Goal: Participate in discussion: Engage in conversation with other users on a specific topic

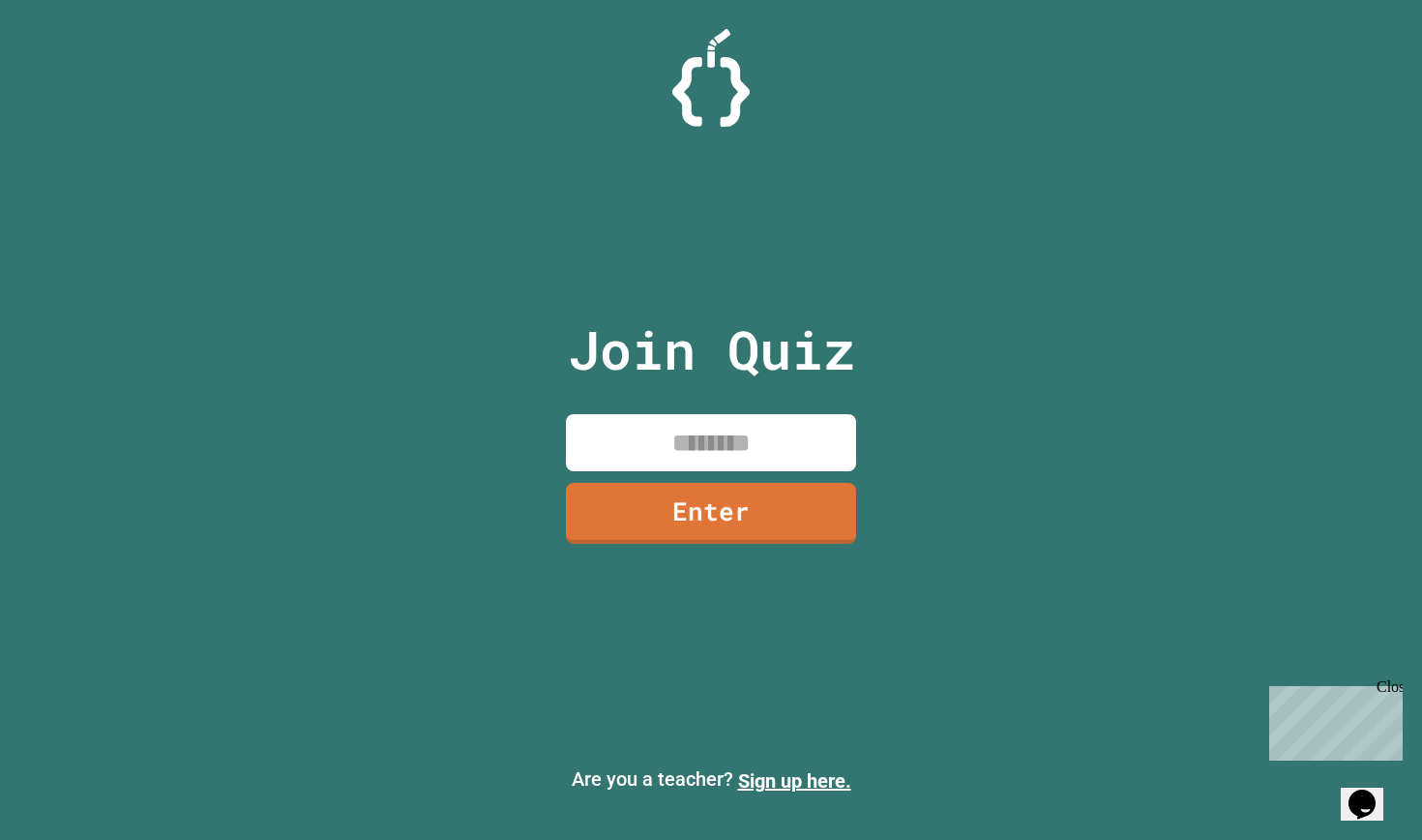
click at [678, 437] on input at bounding box center [711, 442] width 290 height 57
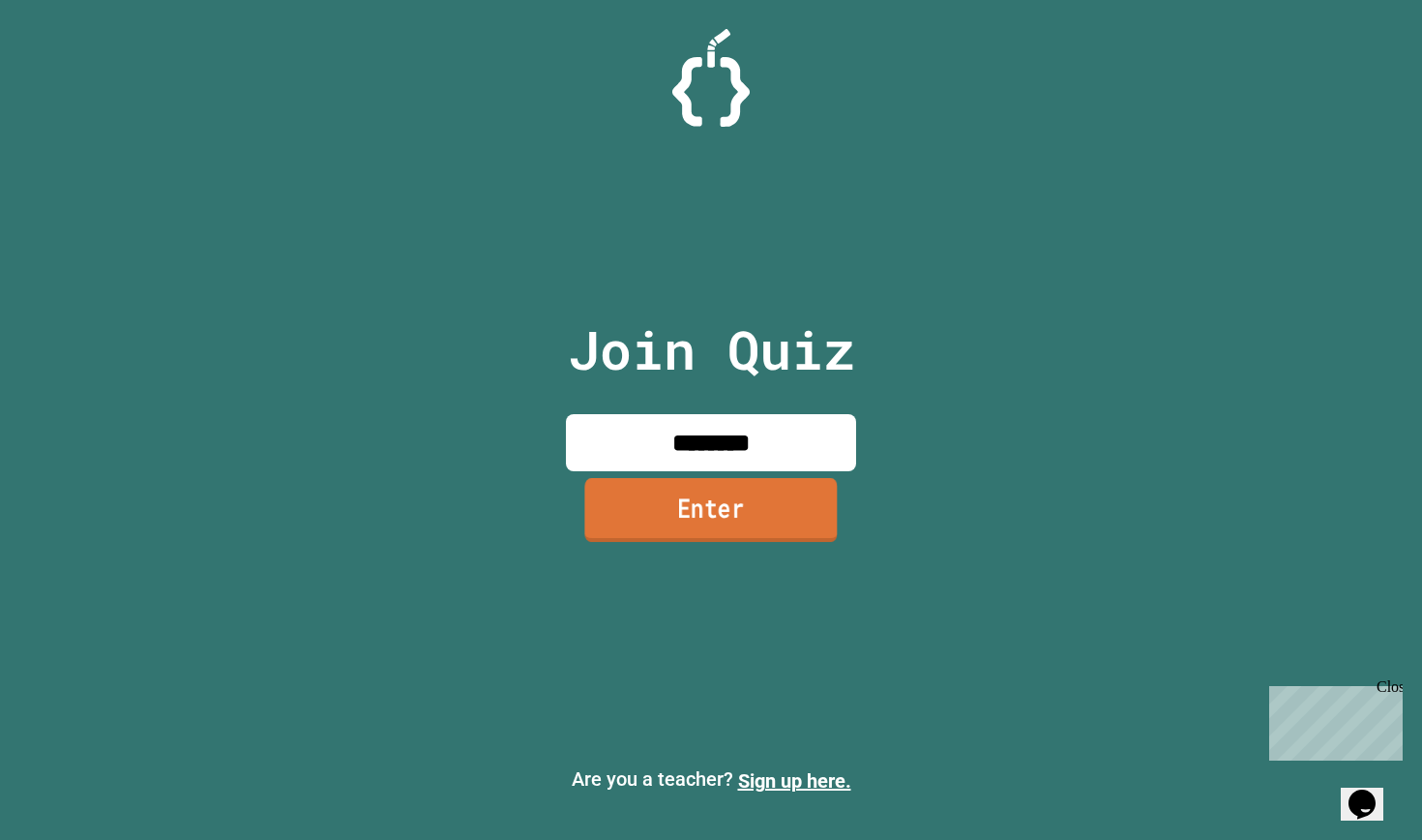
type input "********"
click at [676, 529] on link "Enter" at bounding box center [710, 510] width 252 height 64
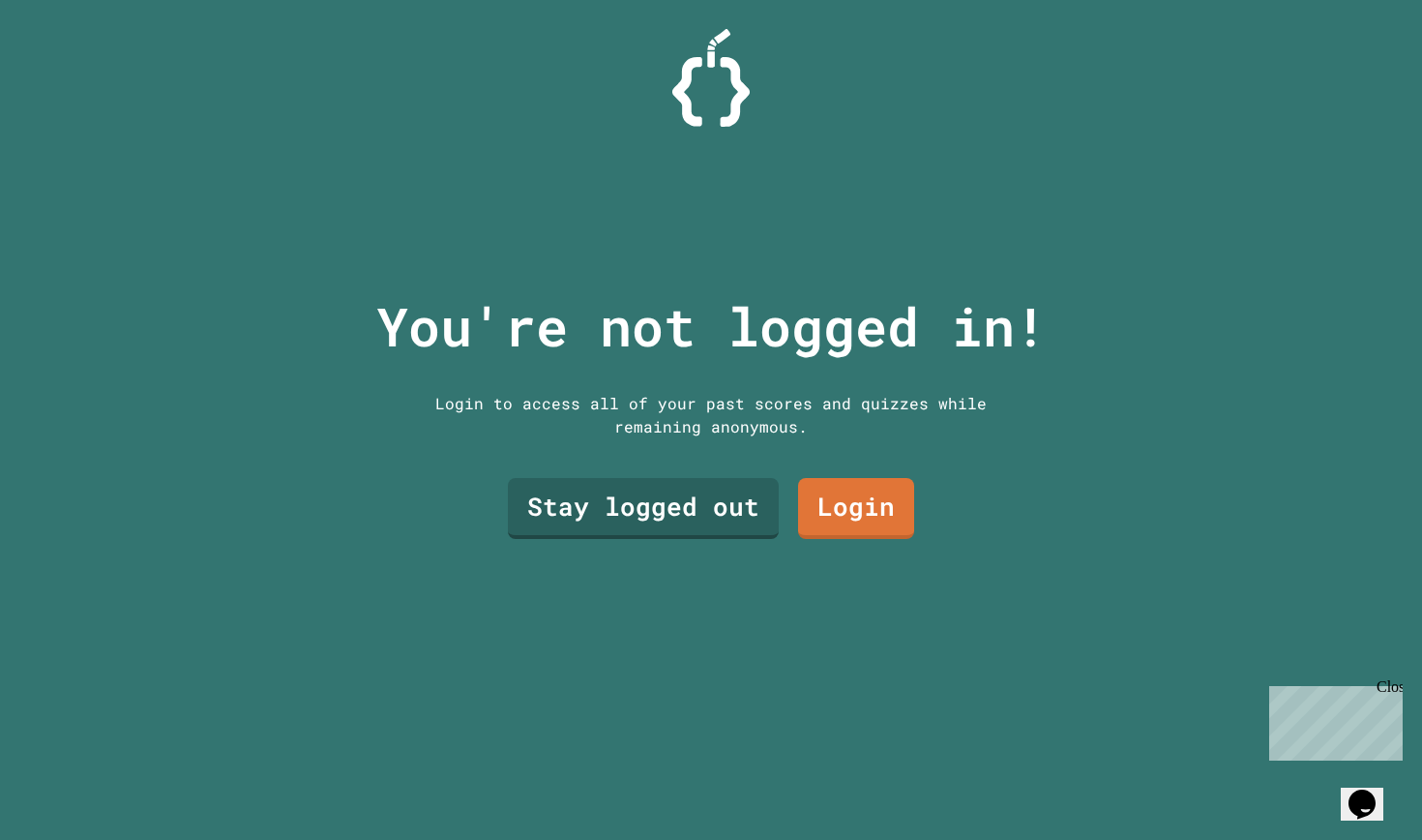
click at [680, 529] on link "Stay logged out" at bounding box center [643, 508] width 271 height 61
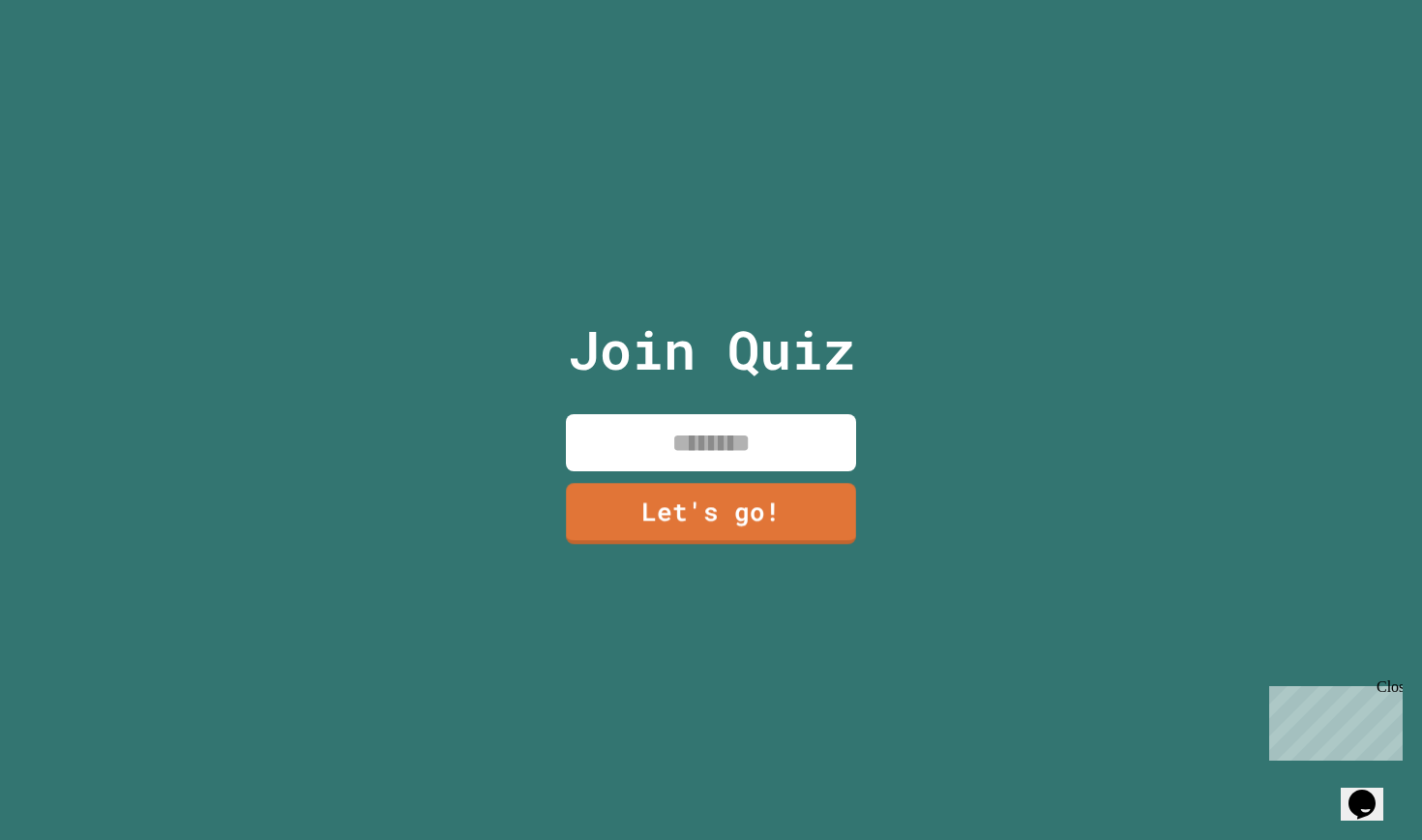
click at [661, 432] on input at bounding box center [711, 442] width 290 height 57
type input "***"
click at [657, 509] on link "Let's go!" at bounding box center [711, 512] width 286 height 64
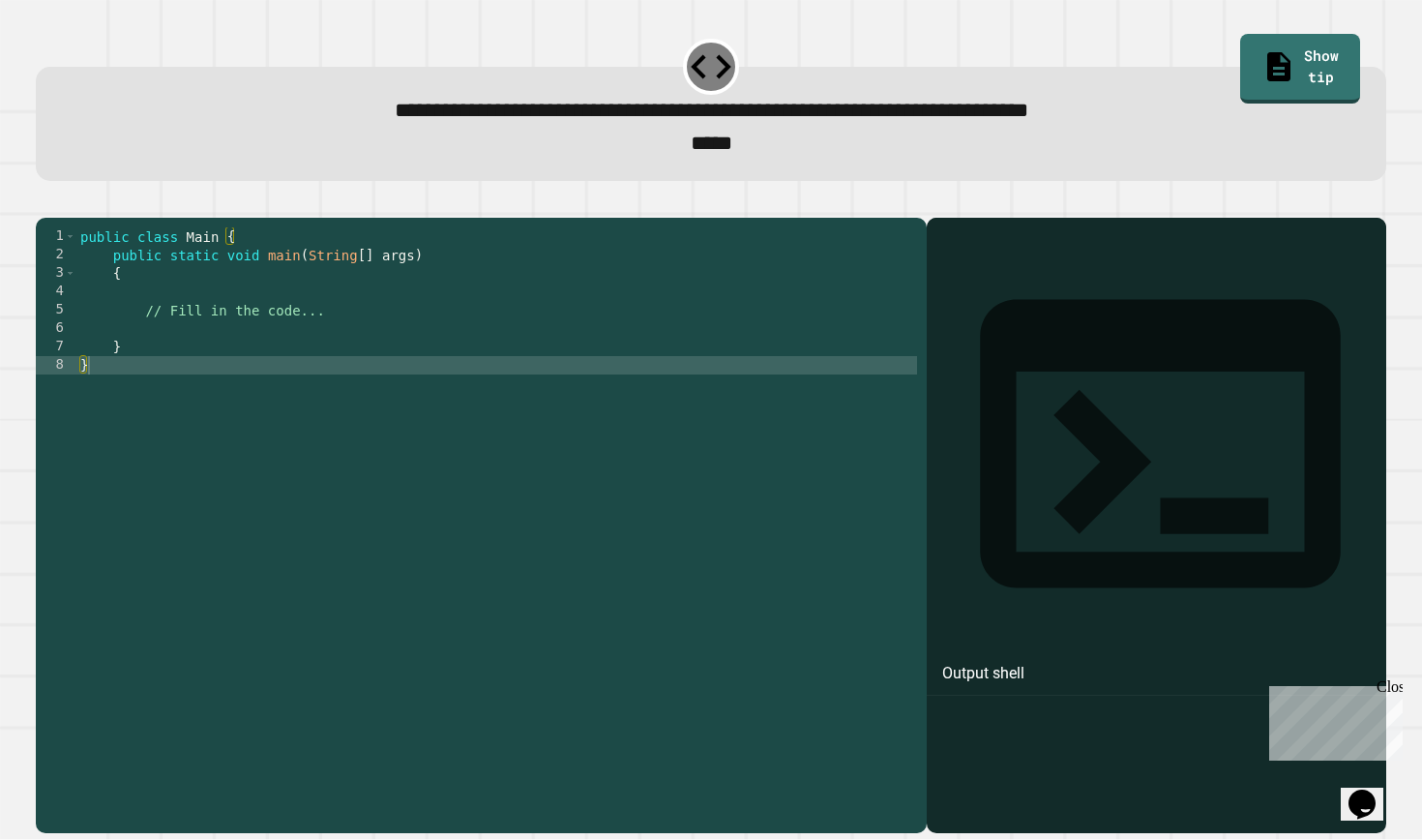
click at [377, 349] on div "public class Main { public static void main ( String [ ] args ) { // Fill in th…" at bounding box center [497, 521] width 841 height 588
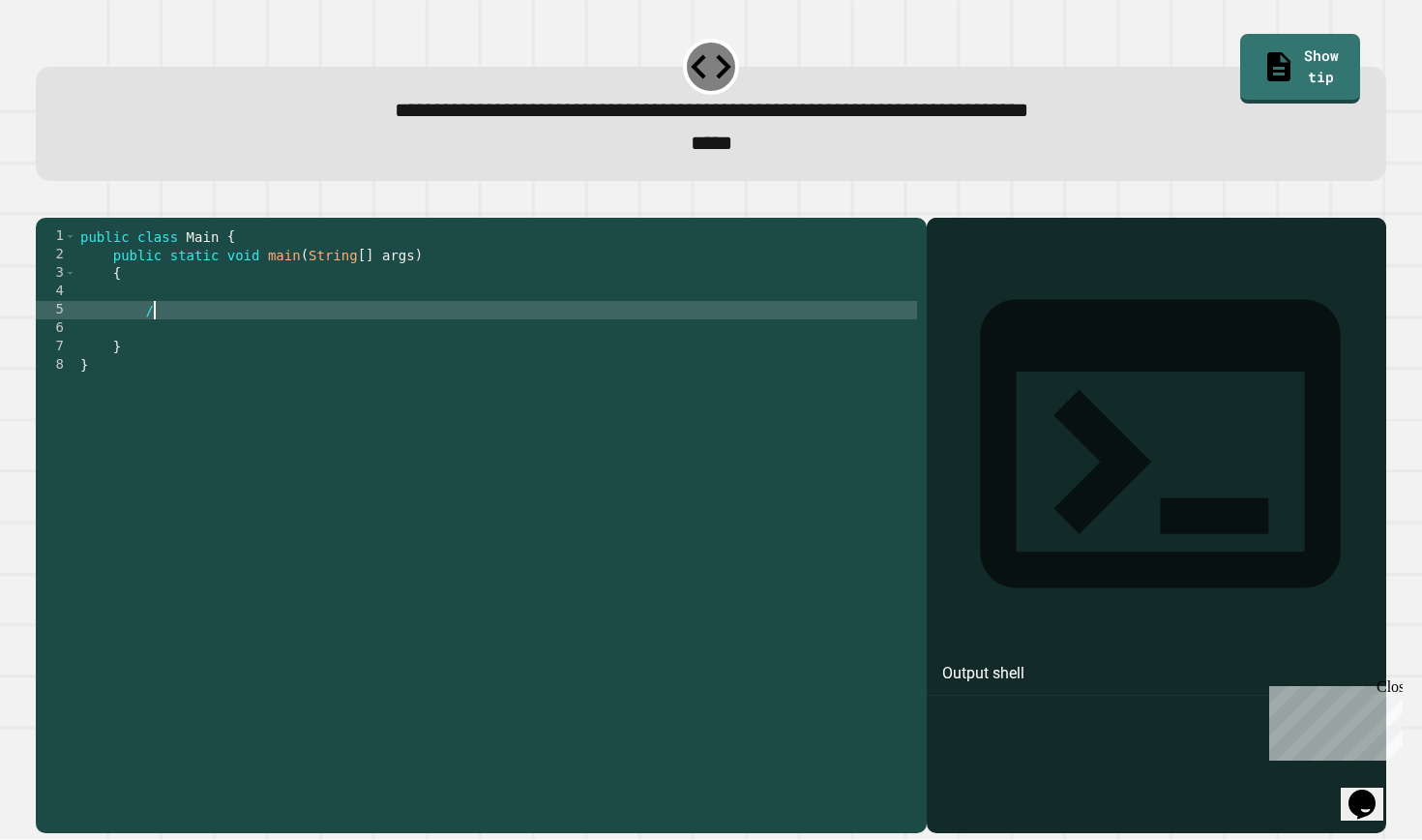
type textarea "*"
click at [256, 345] on div "public class Main { public static void main ( String [ ] args ) { int sum ( ) }…" at bounding box center [497, 521] width 841 height 588
type textarea "*******"
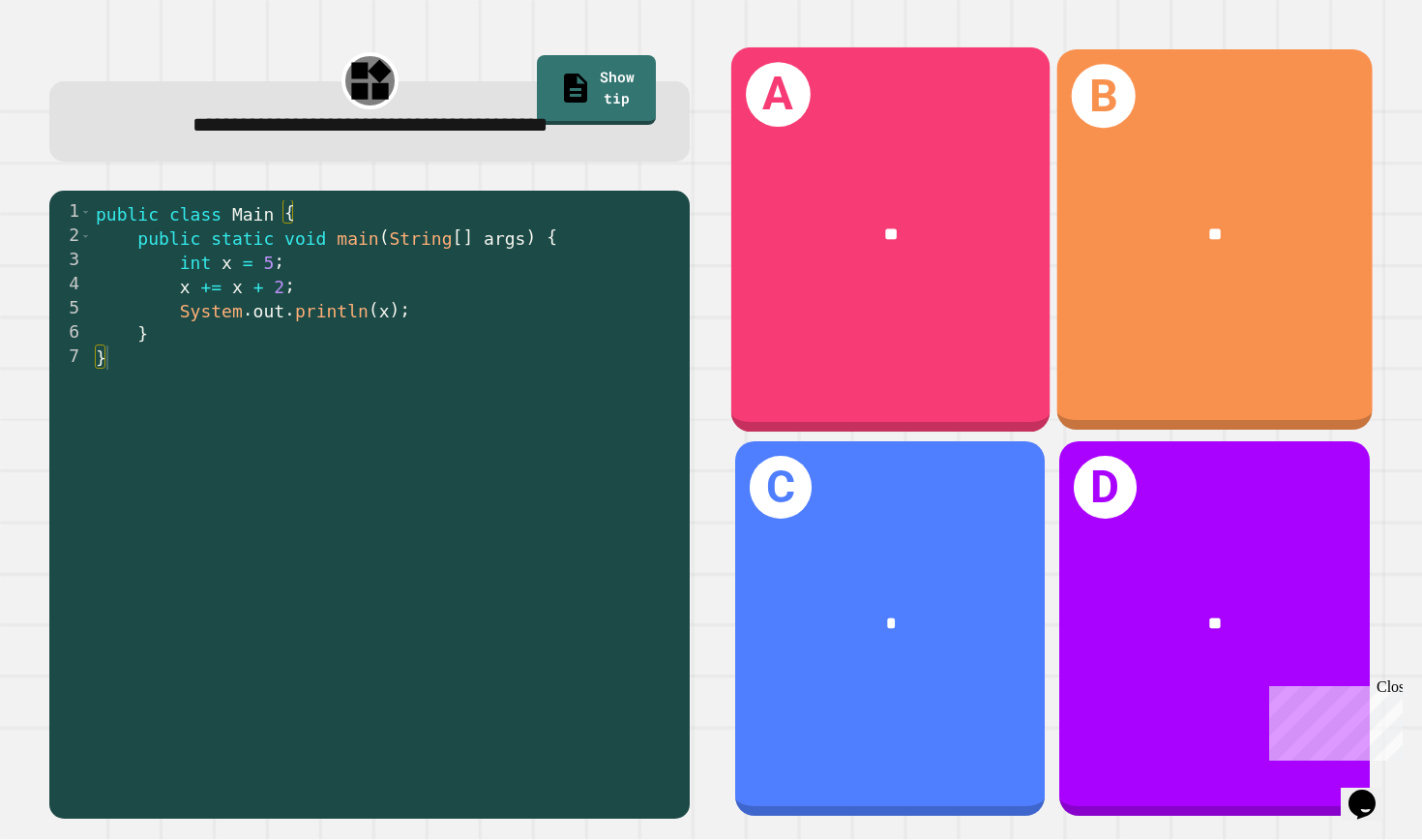
click at [921, 208] on div "**" at bounding box center [889, 235] width 318 height 98
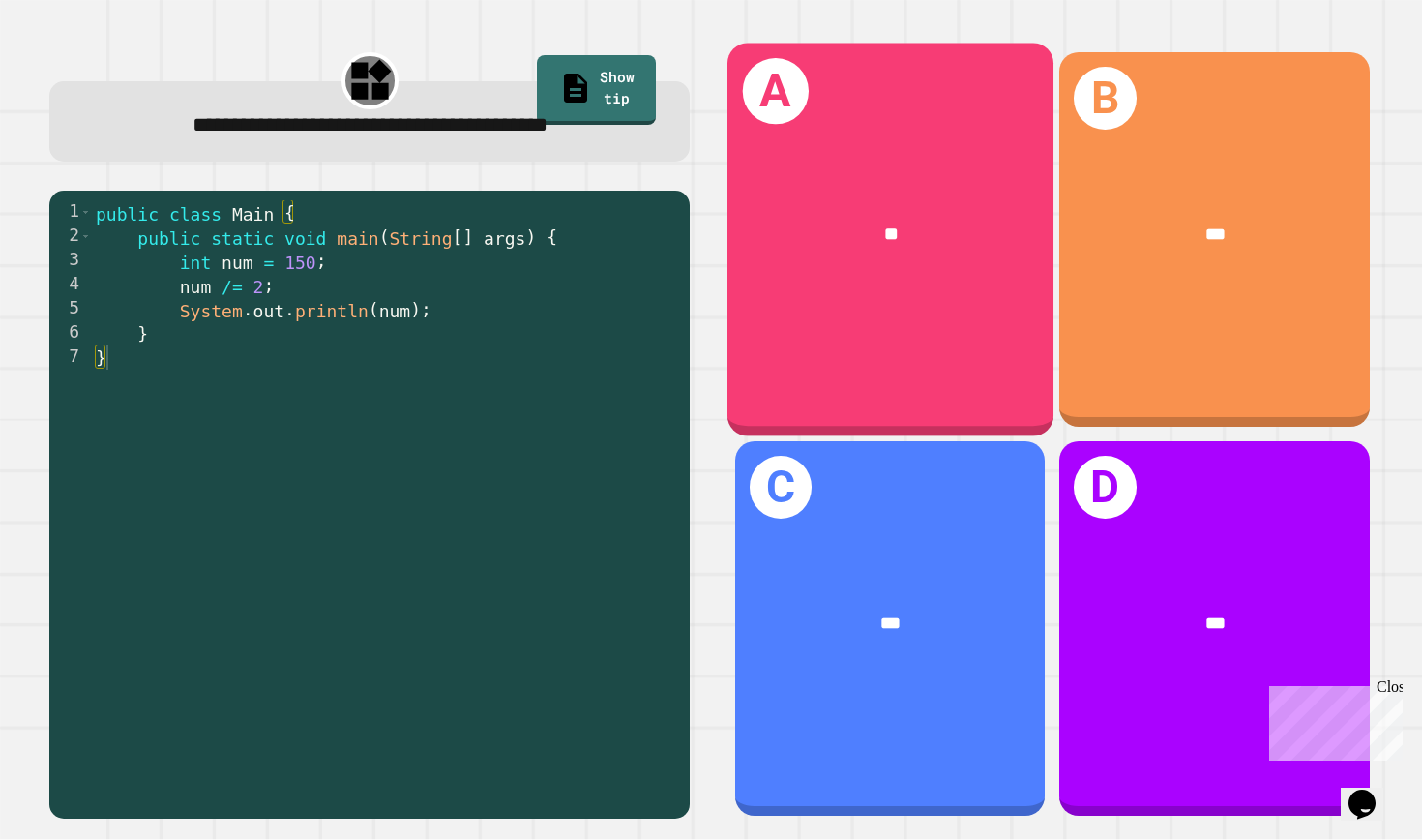
click at [888, 257] on div "**" at bounding box center [890, 236] width 326 height 101
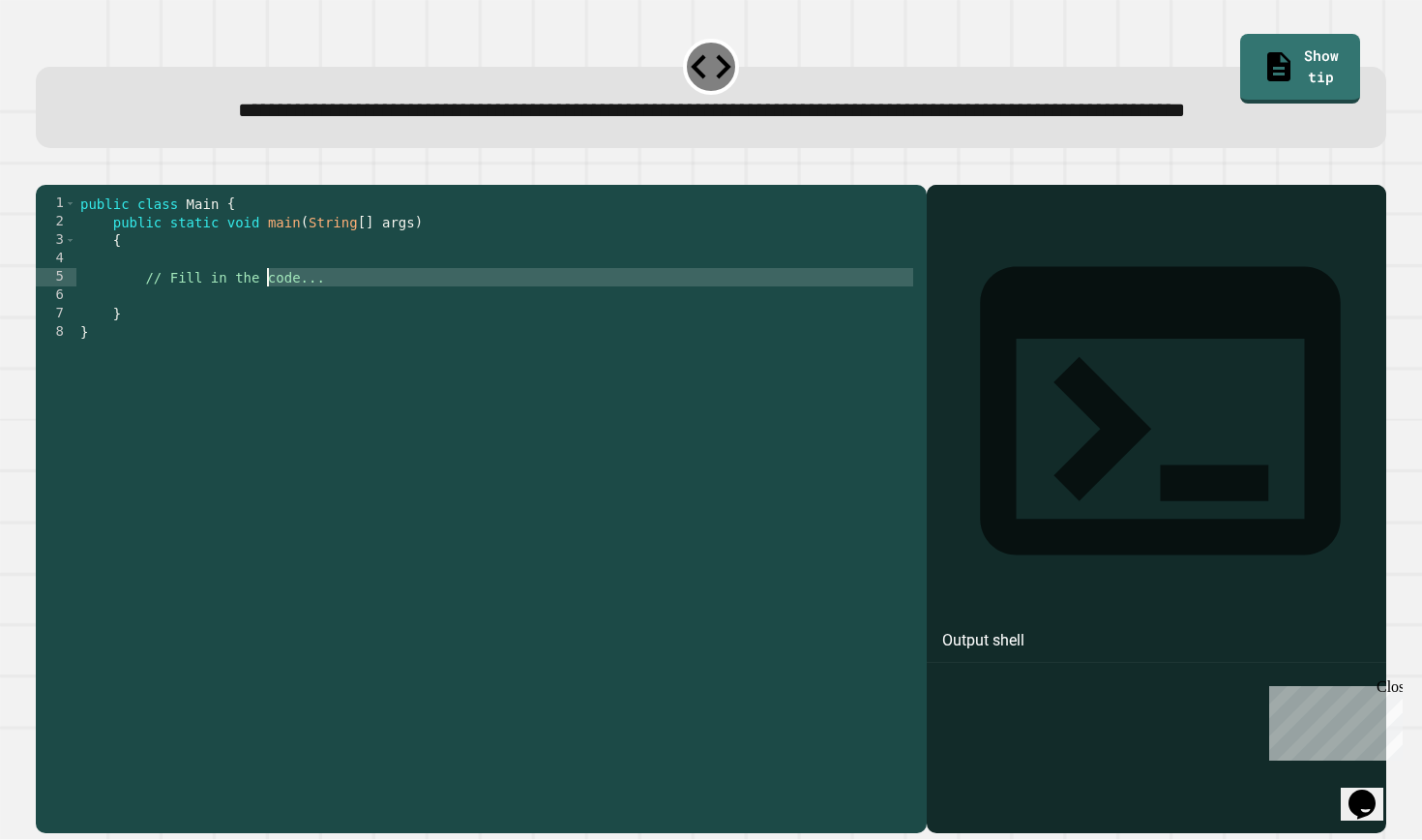
drag, startPoint x: 349, startPoint y: 354, endPoint x: 255, endPoint y: 345, distance: 94.4
click at [255, 345] on div "public class Main { public static void main ( String [ ] args ) { // Fill in th…" at bounding box center [497, 488] width 841 height 588
click at [350, 348] on div "public class Main { public static void main ( String [ ] args ) { // Fill in th…" at bounding box center [497, 488] width 841 height 588
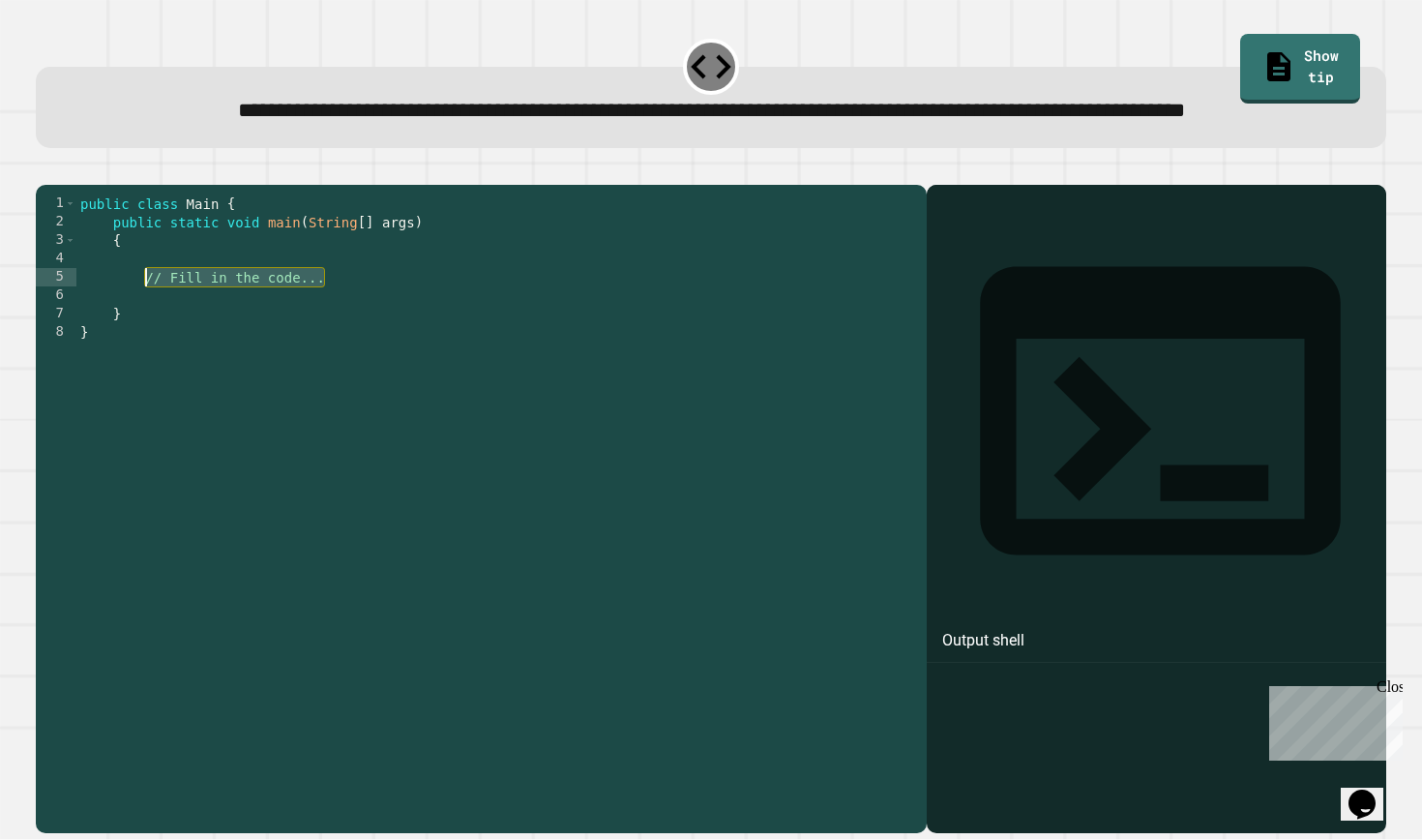
drag, startPoint x: 342, startPoint y: 348, endPoint x: 143, endPoint y: 348, distance: 199.0
click at [143, 348] on div "public class Main { public static void main ( String [ ] args ) { // Fill in th…" at bounding box center [497, 488] width 841 height 588
type textarea "**********"
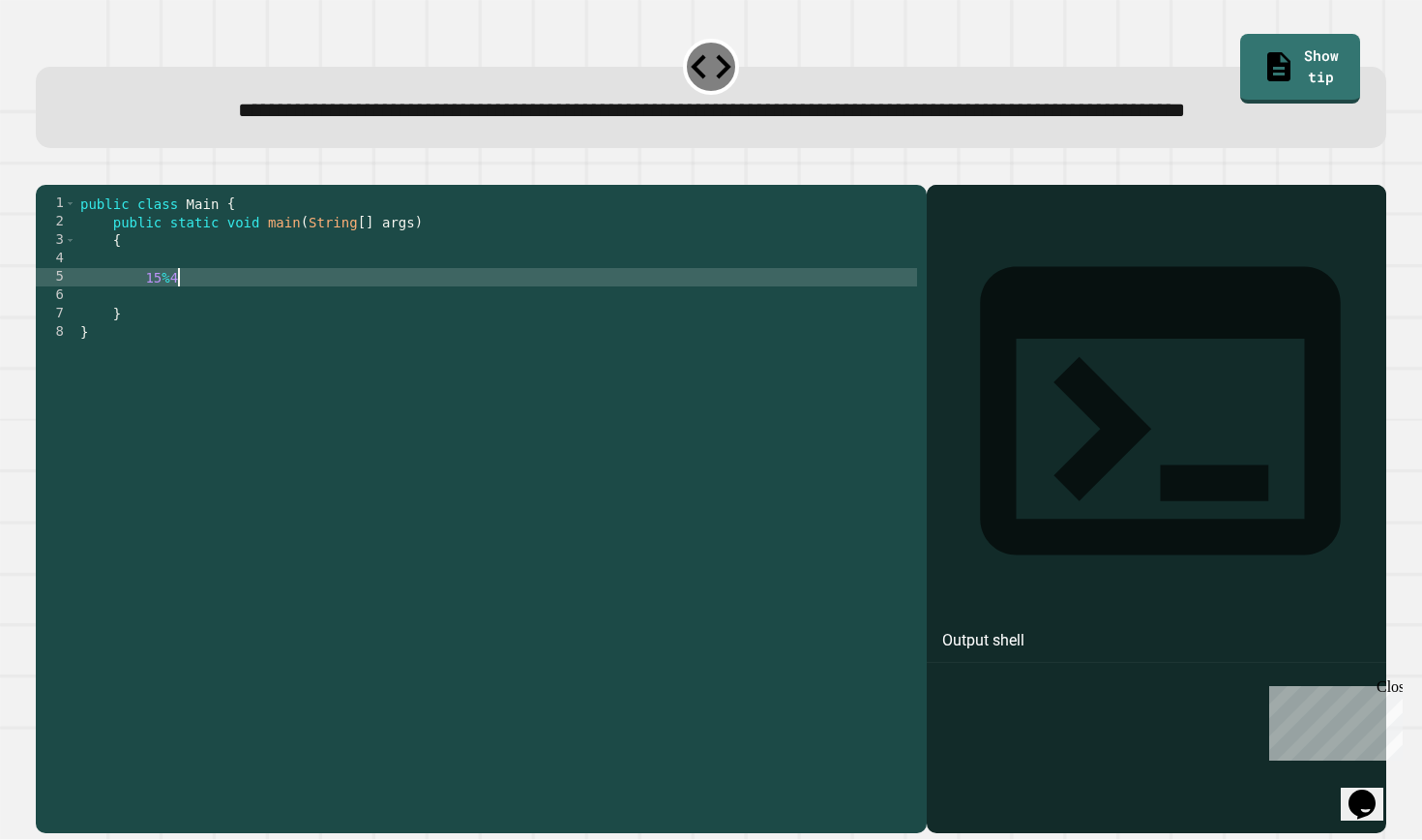
scroll to position [0, 6]
click at [145, 347] on div "public class Main { public static void main ( String [ ] args ) { 15 % 4 } }" at bounding box center [497, 488] width 841 height 588
click at [315, 348] on div "public class Main { public static void main ( String [ ] args ) { System . out …" at bounding box center [497, 488] width 841 height 588
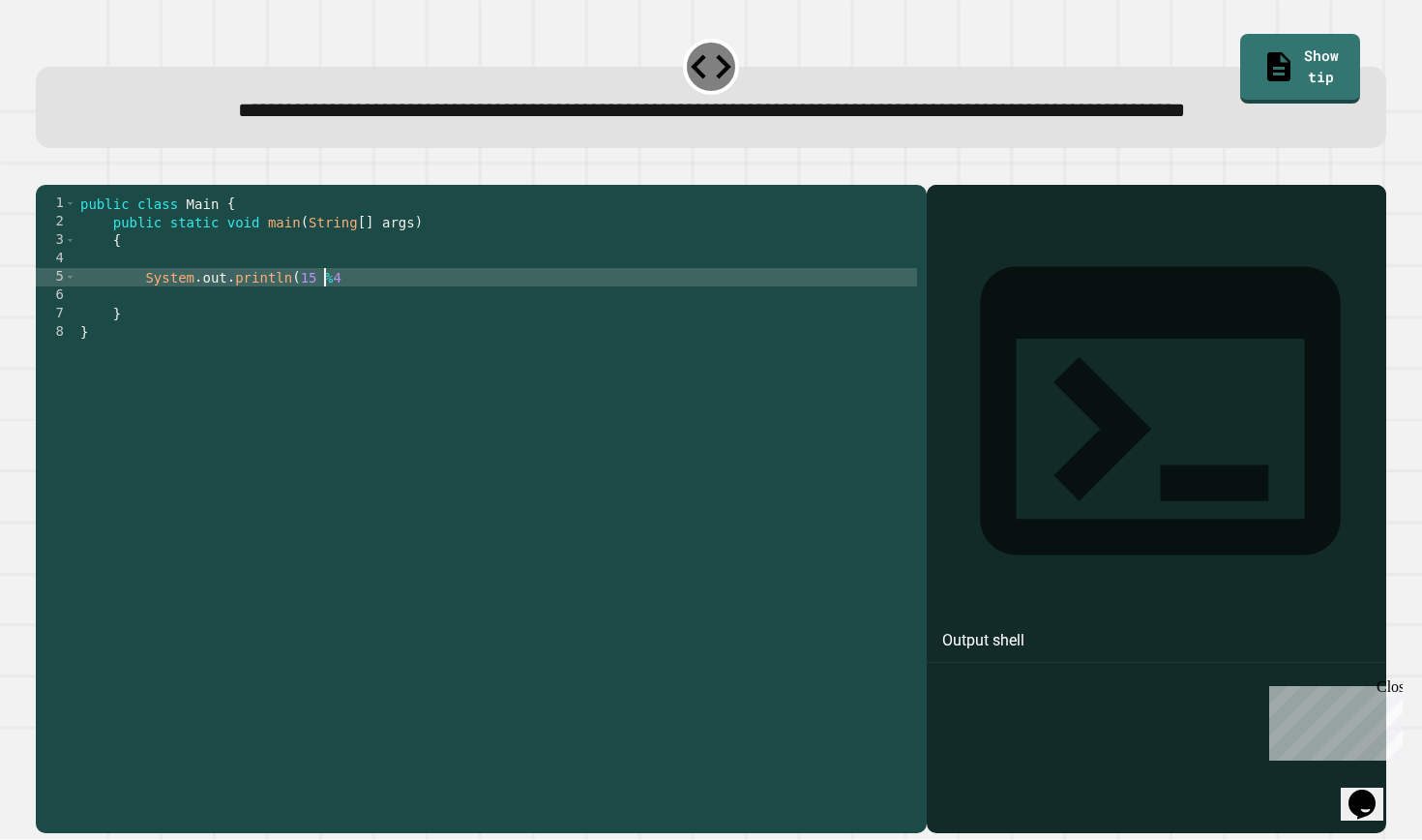
click at [330, 346] on div "public class Main { public static void main ( String [ ] args ) { System . out …" at bounding box center [497, 488] width 841 height 588
click at [348, 347] on div "public class Main { public static void main ( String [ ] args ) { System . out …" at bounding box center [497, 488] width 841 height 588
click at [341, 347] on div "public class Main { public static void main ( String [ ] args ) { System . out …" at bounding box center [497, 488] width 841 height 588
click at [46, 170] on icon "button" at bounding box center [46, 170] width 0 height 0
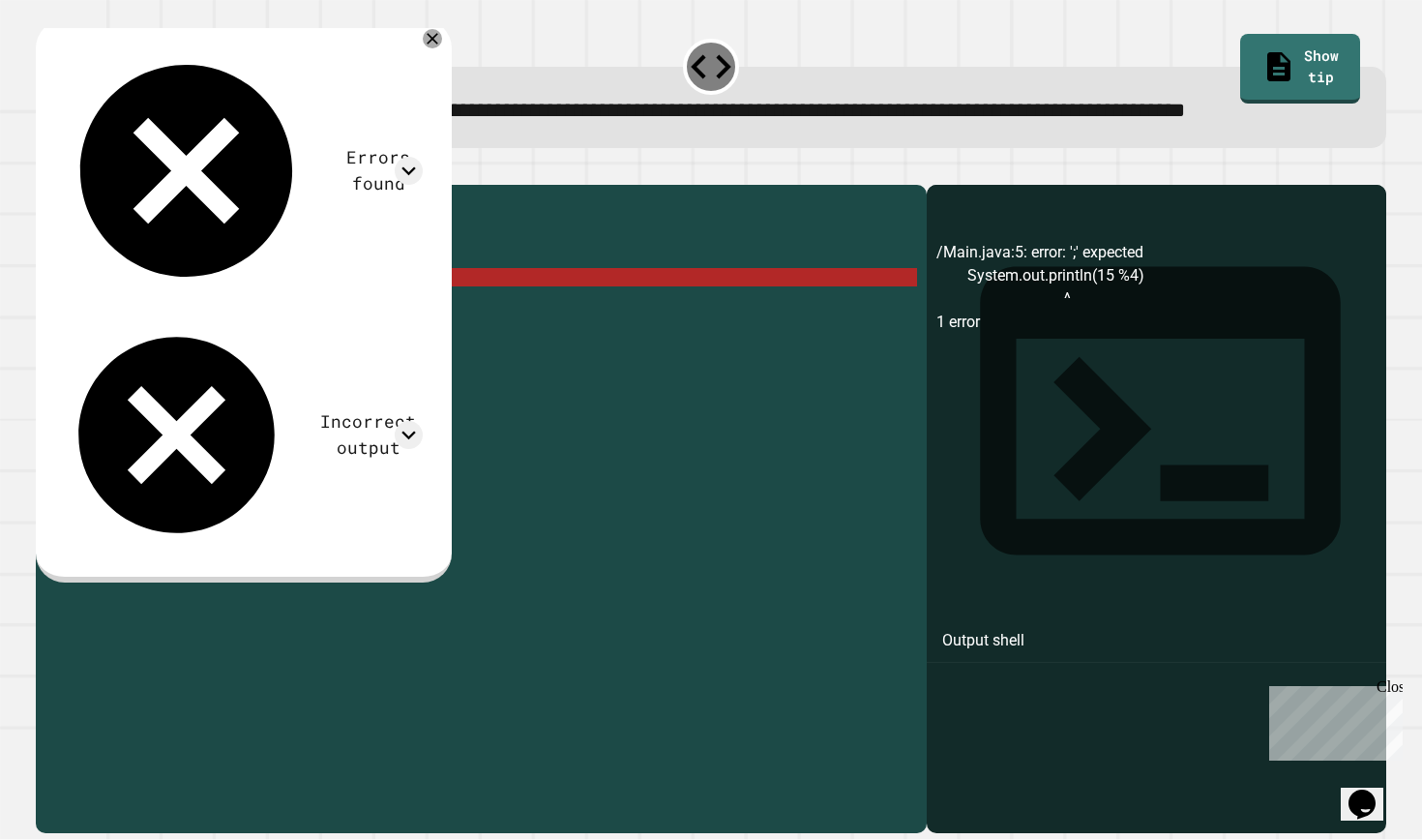
click at [398, 339] on div "public class Main { public static void main ( String [ ] args ) { System . out …" at bounding box center [497, 488] width 841 height 588
click at [444, 50] on icon at bounding box center [433, 39] width 23 height 23
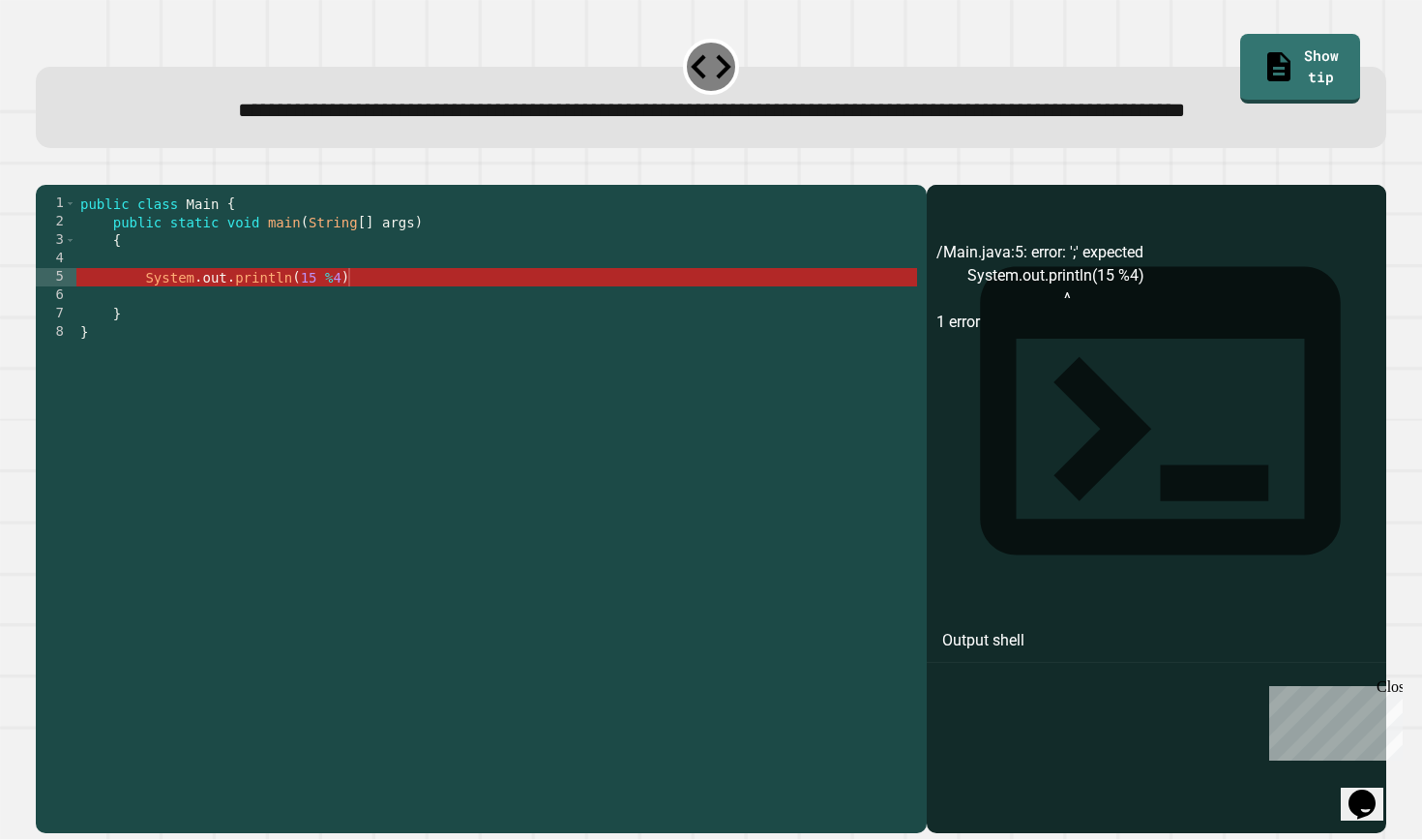
click at [336, 351] on div "public class Main { public static void main ( String [ ] args ) { System . out …" at bounding box center [497, 488] width 841 height 588
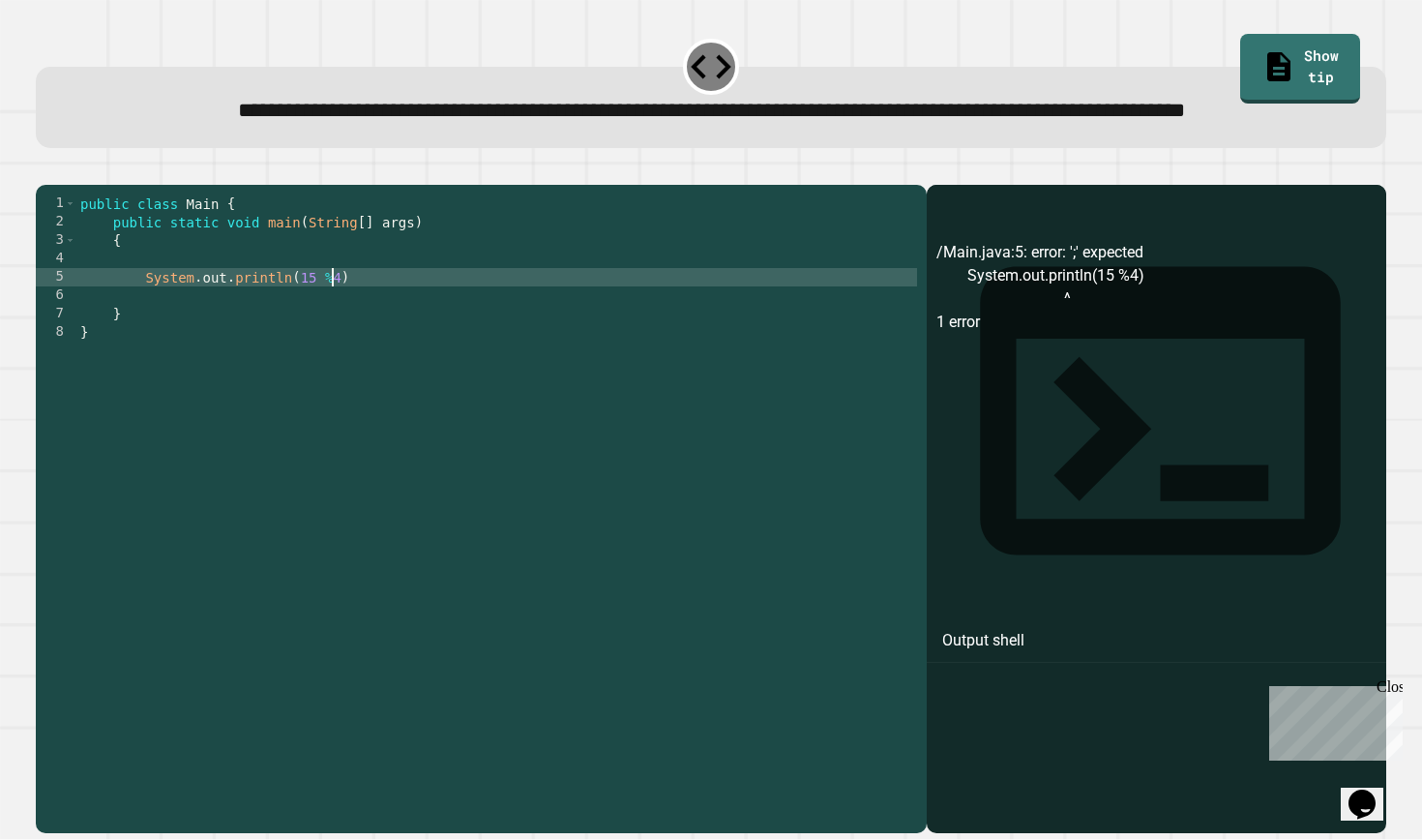
click at [46, 170] on icon "button" at bounding box center [46, 170] width 0 height 0
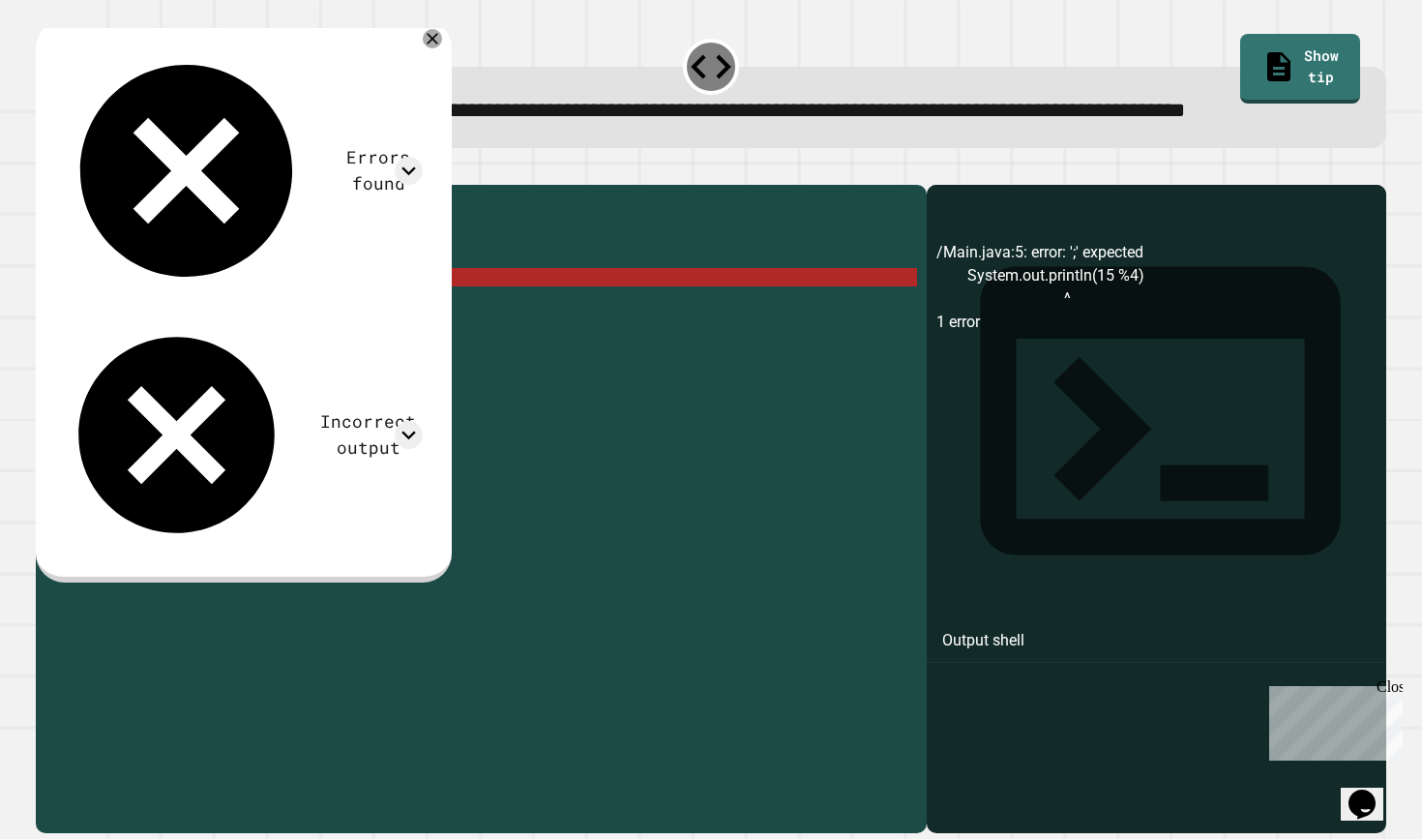
click at [360, 348] on div "public class Main { public static void main ( String [ ] args ) { System . out …" at bounding box center [497, 488] width 841 height 588
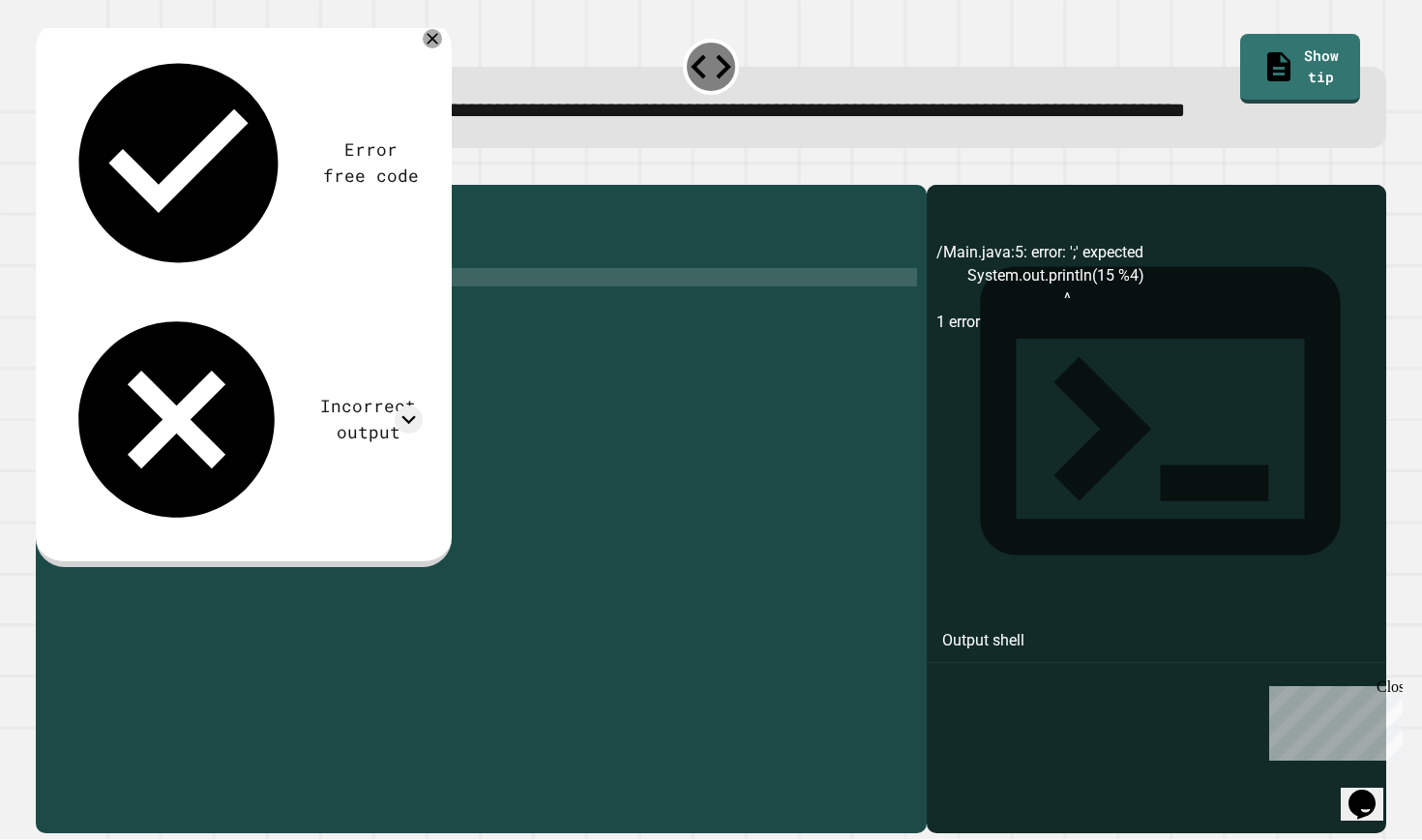
type textarea "**********"
click at [46, 170] on icon "button" at bounding box center [46, 170] width 0 height 0
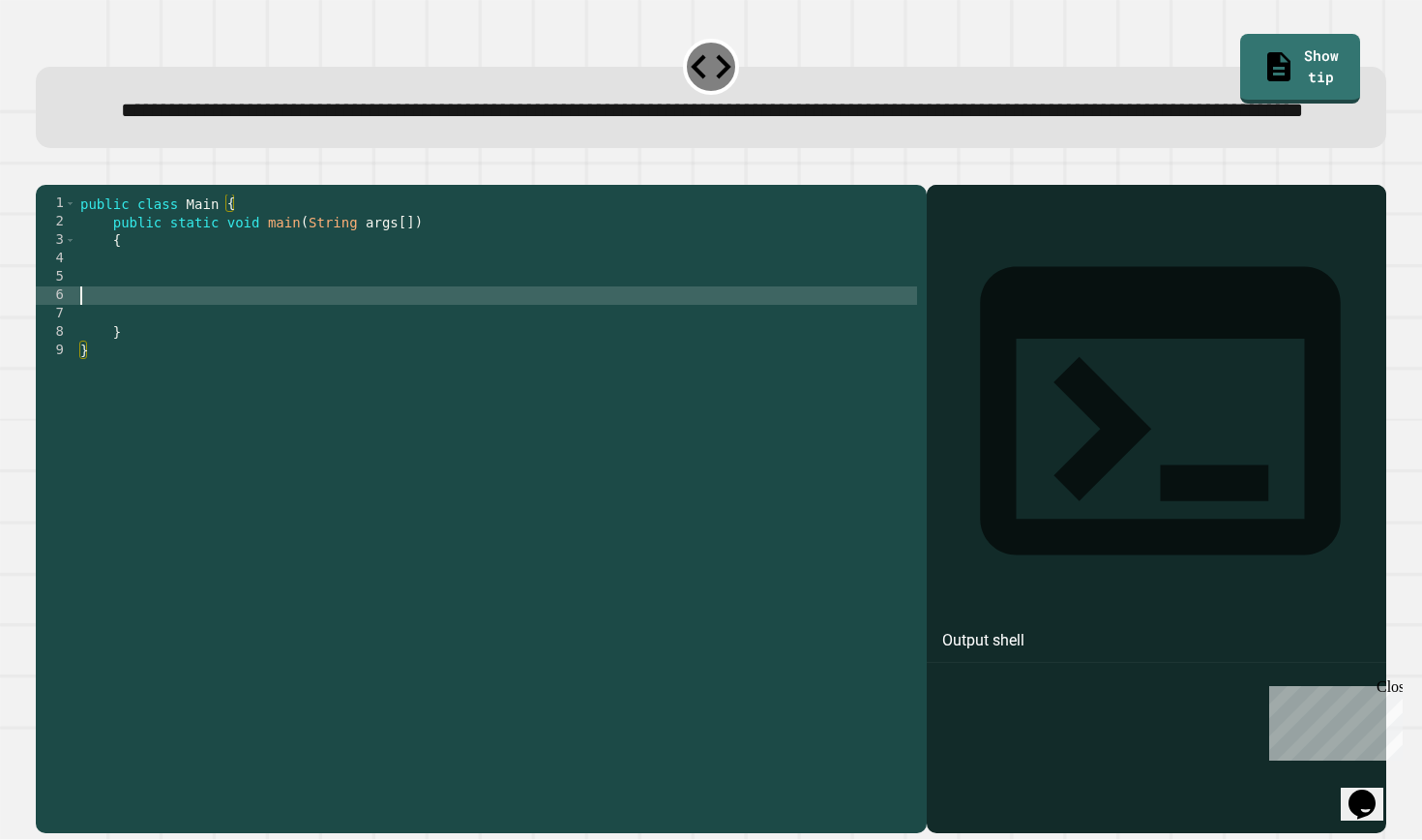
click at [164, 357] on div "public class Main { public static void main ( String args [ ]) { } }" at bounding box center [497, 488] width 841 height 588
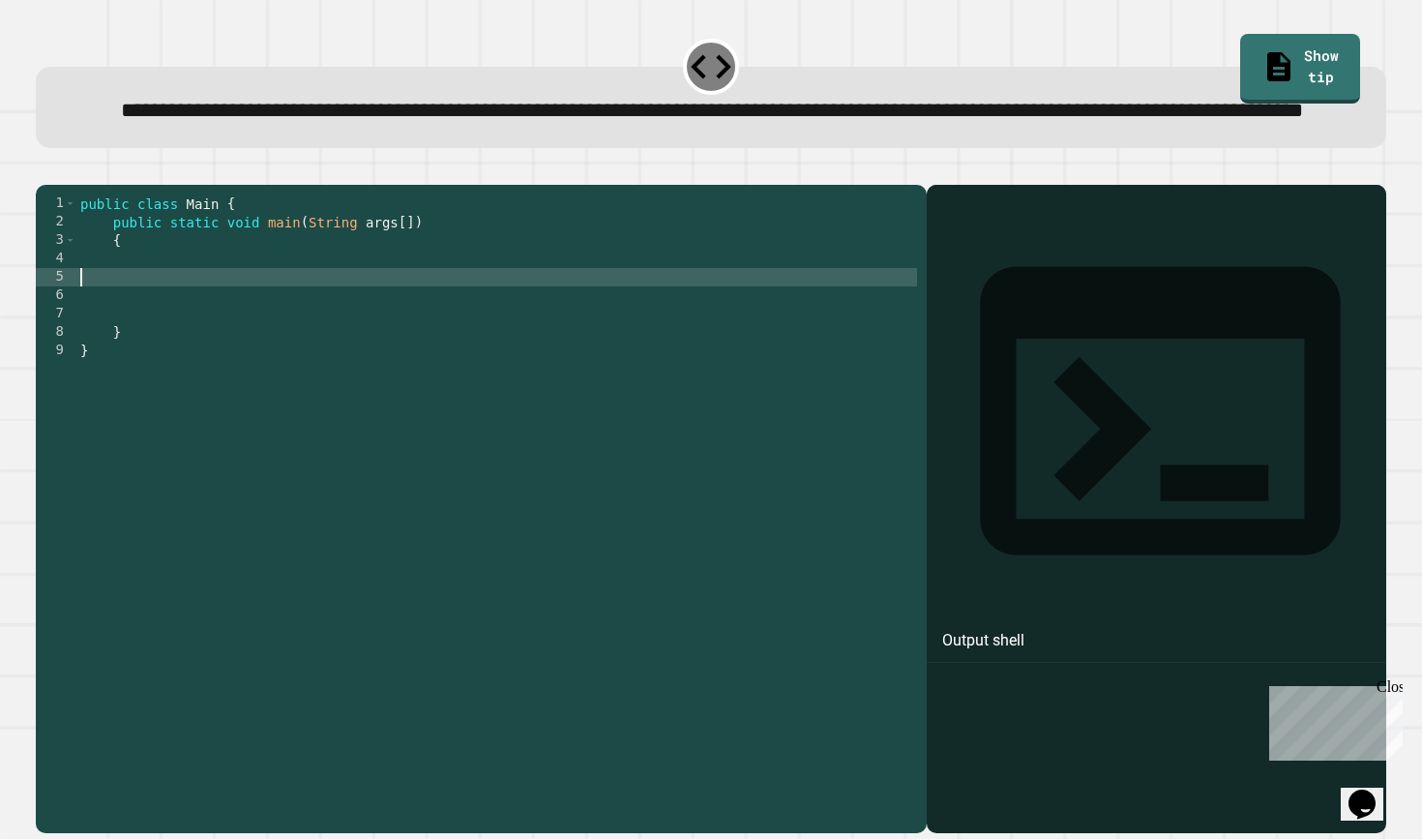
click at [152, 348] on div "public class Main { public static void main ( String args [ ]) { } }" at bounding box center [497, 488] width 841 height 588
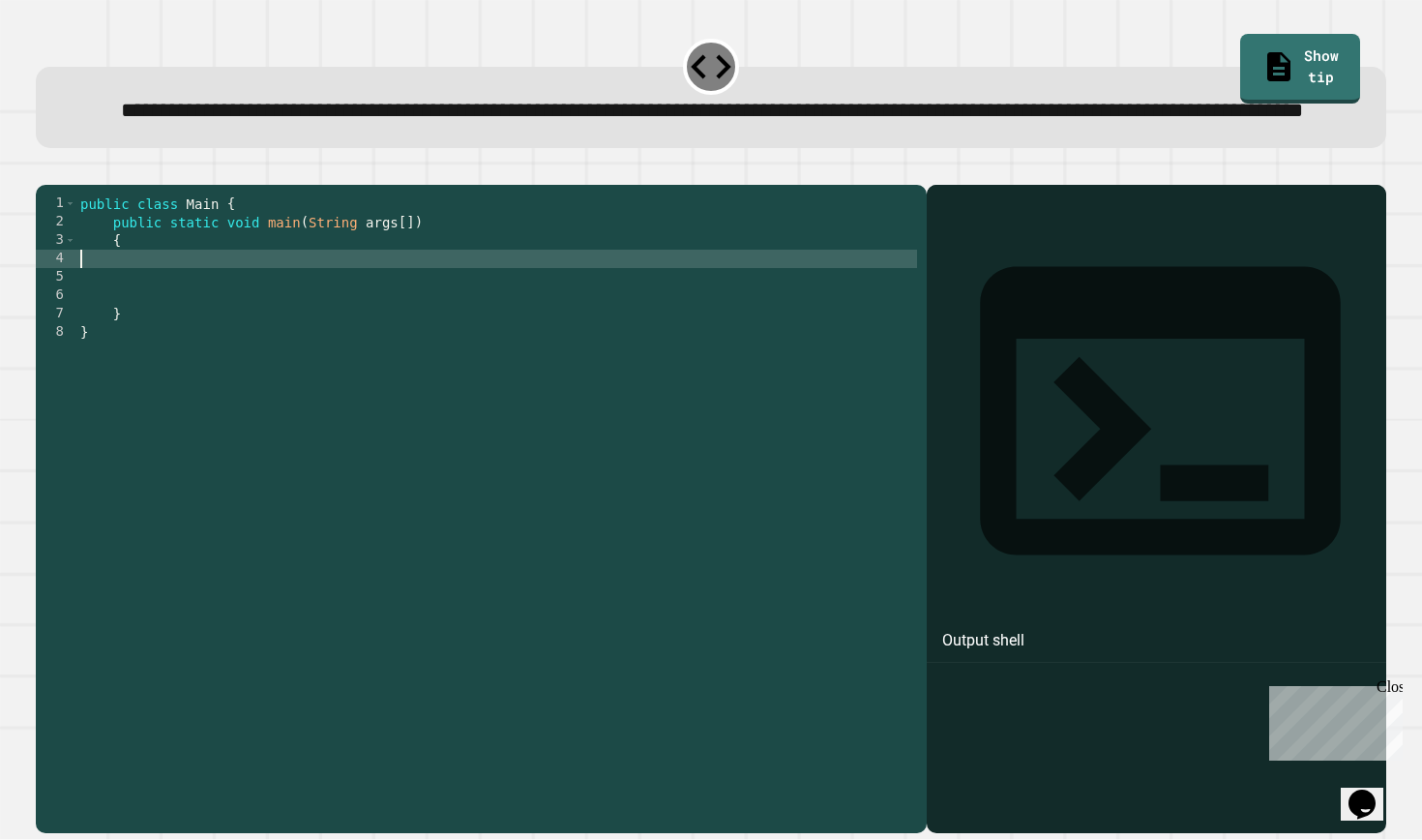
type textarea "*"
click at [46, 170] on icon "button" at bounding box center [46, 170] width 0 height 0
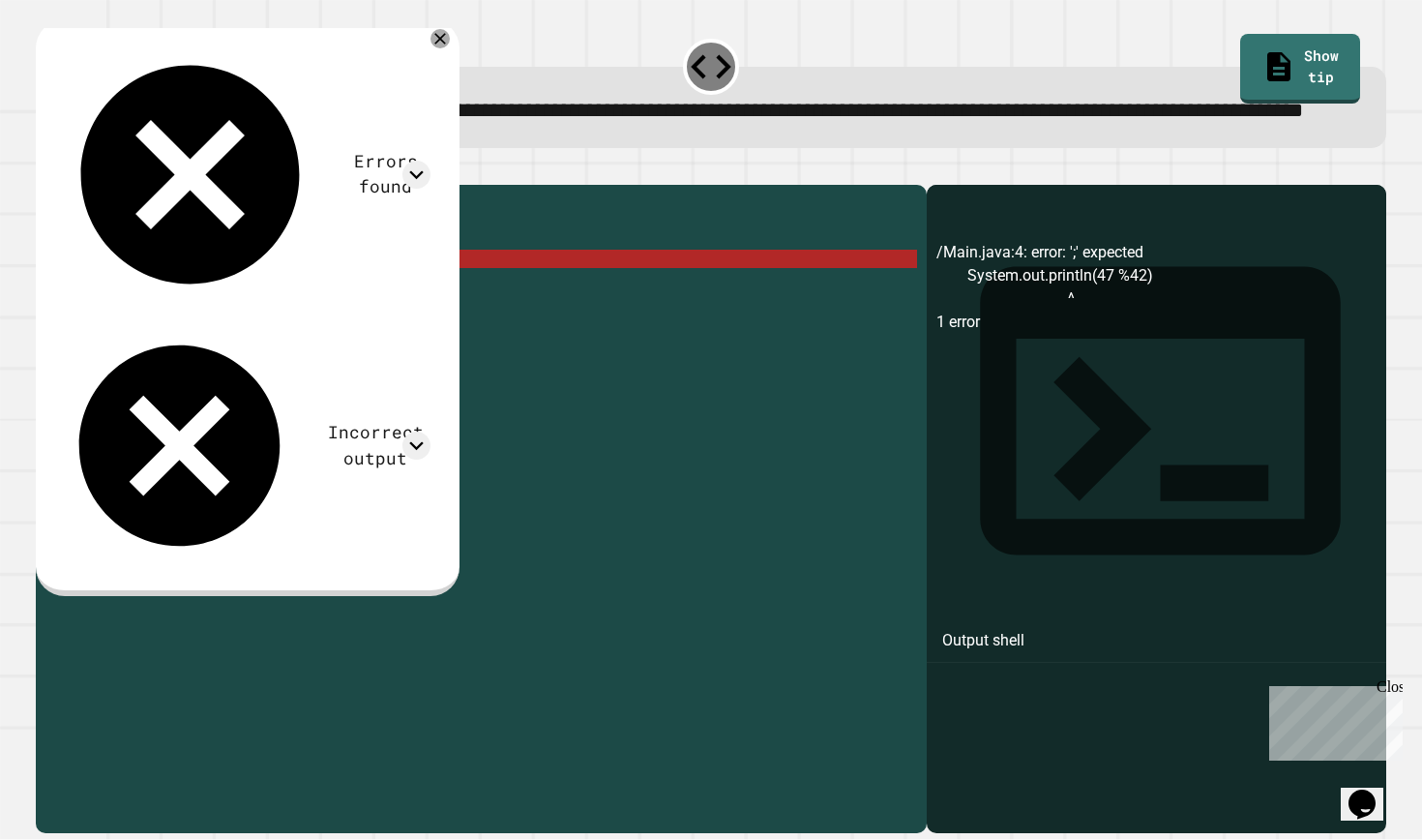
click at [360, 327] on div "public class Main { public static void main ( String args [ ]) { System . out .…" at bounding box center [497, 488] width 841 height 588
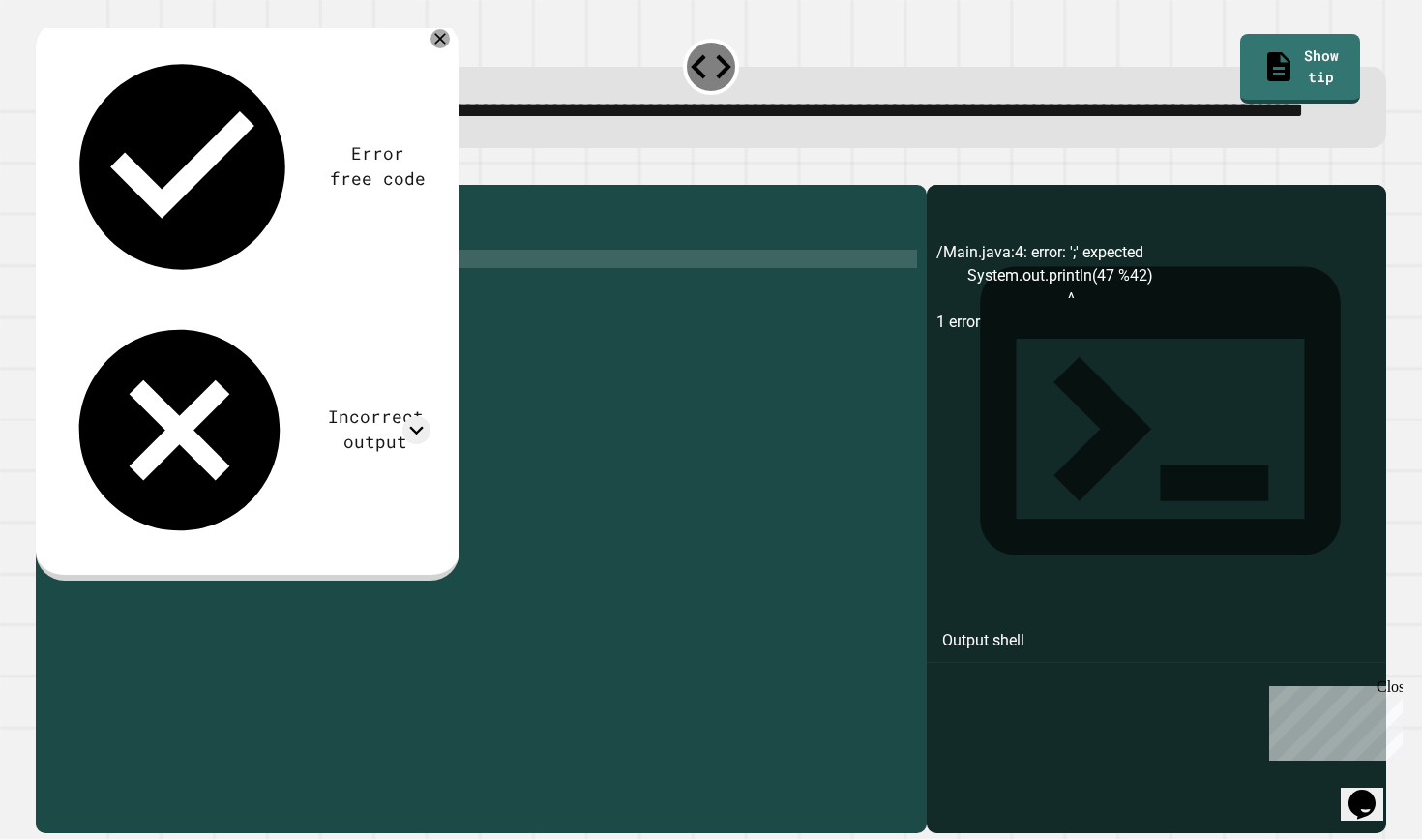
scroll to position [0, 19]
click at [46, 170] on icon "button" at bounding box center [46, 170] width 0 height 0
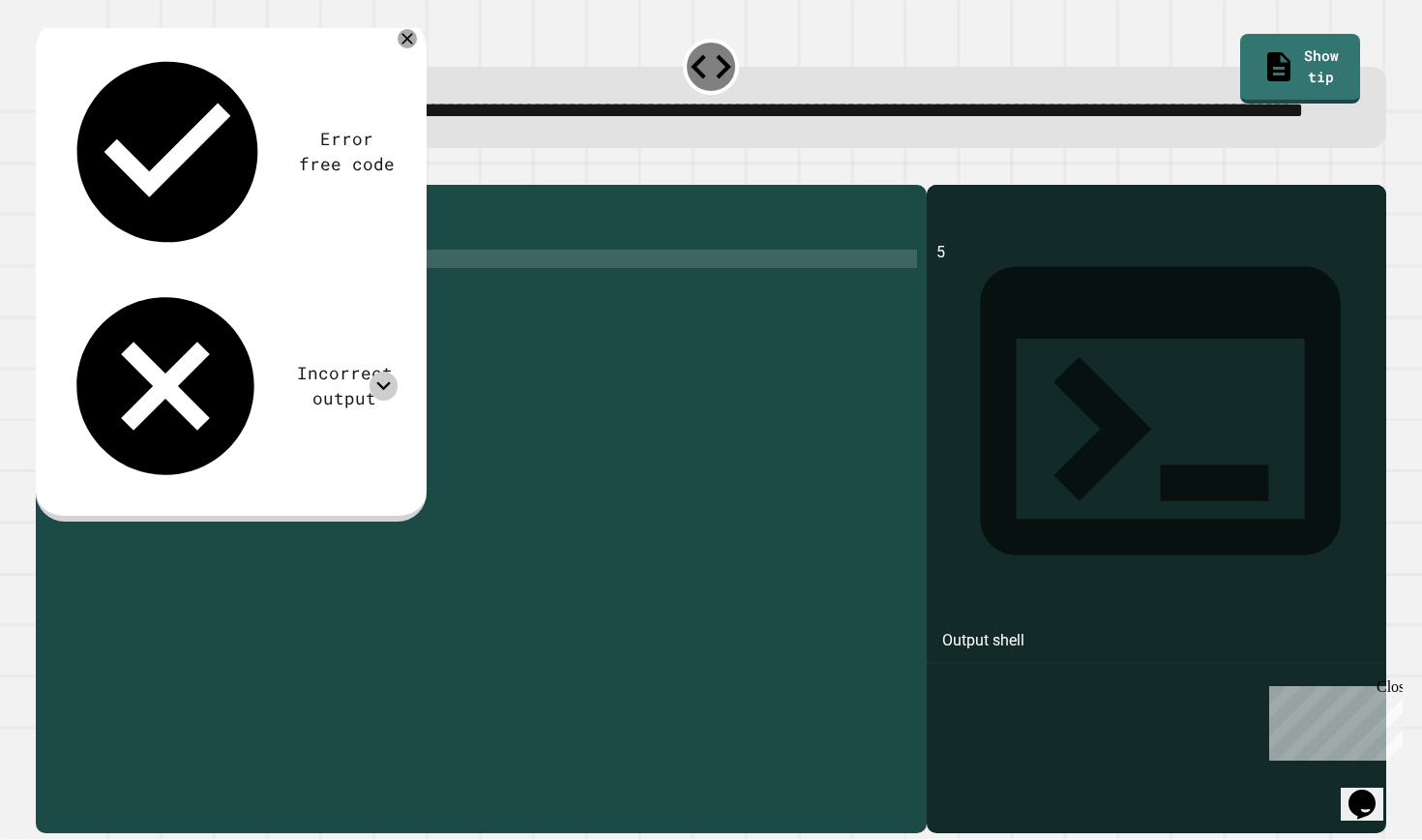
click at [375, 372] on icon at bounding box center [383, 385] width 28 height 28
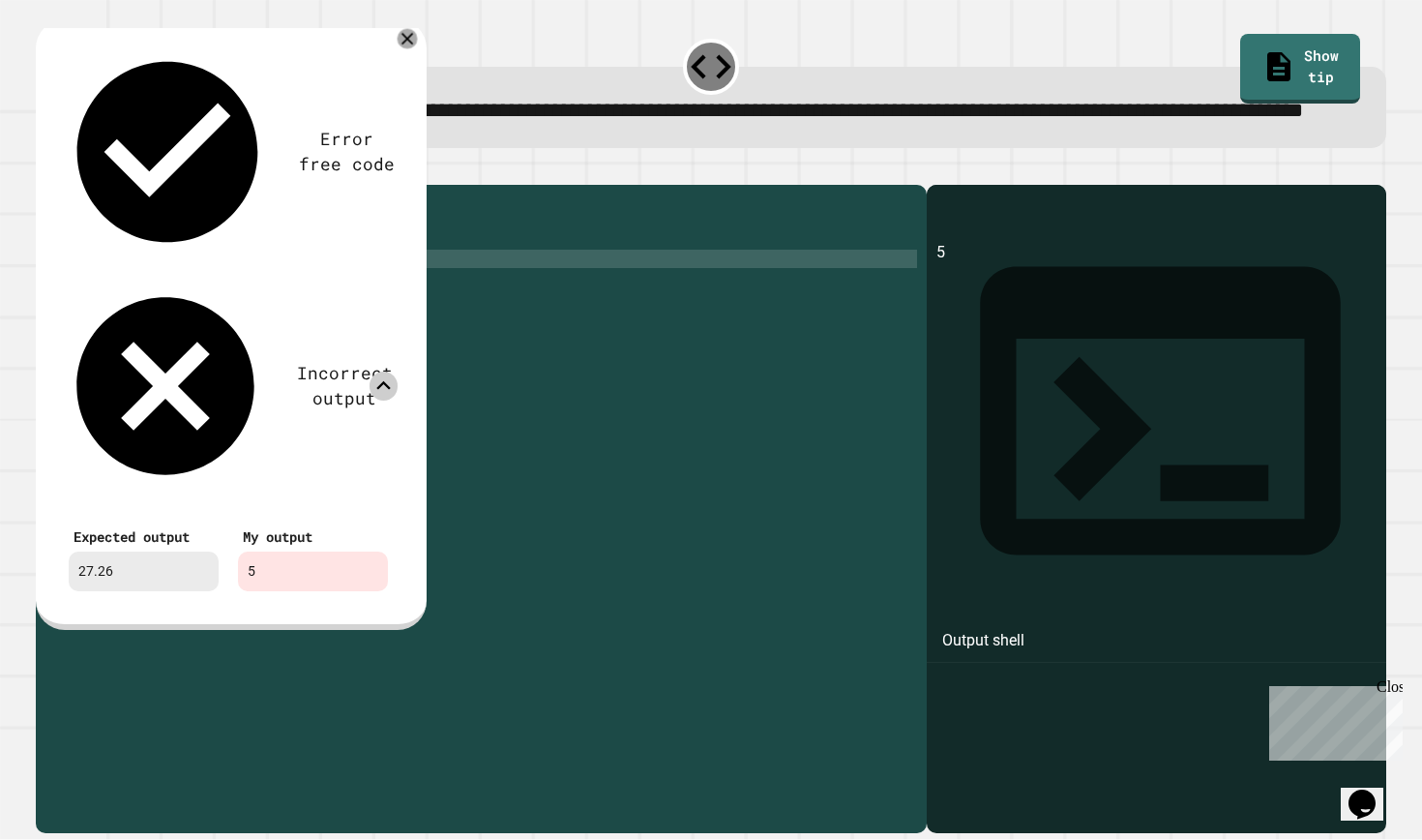
click at [404, 49] on div at bounding box center [407, 39] width 20 height 20
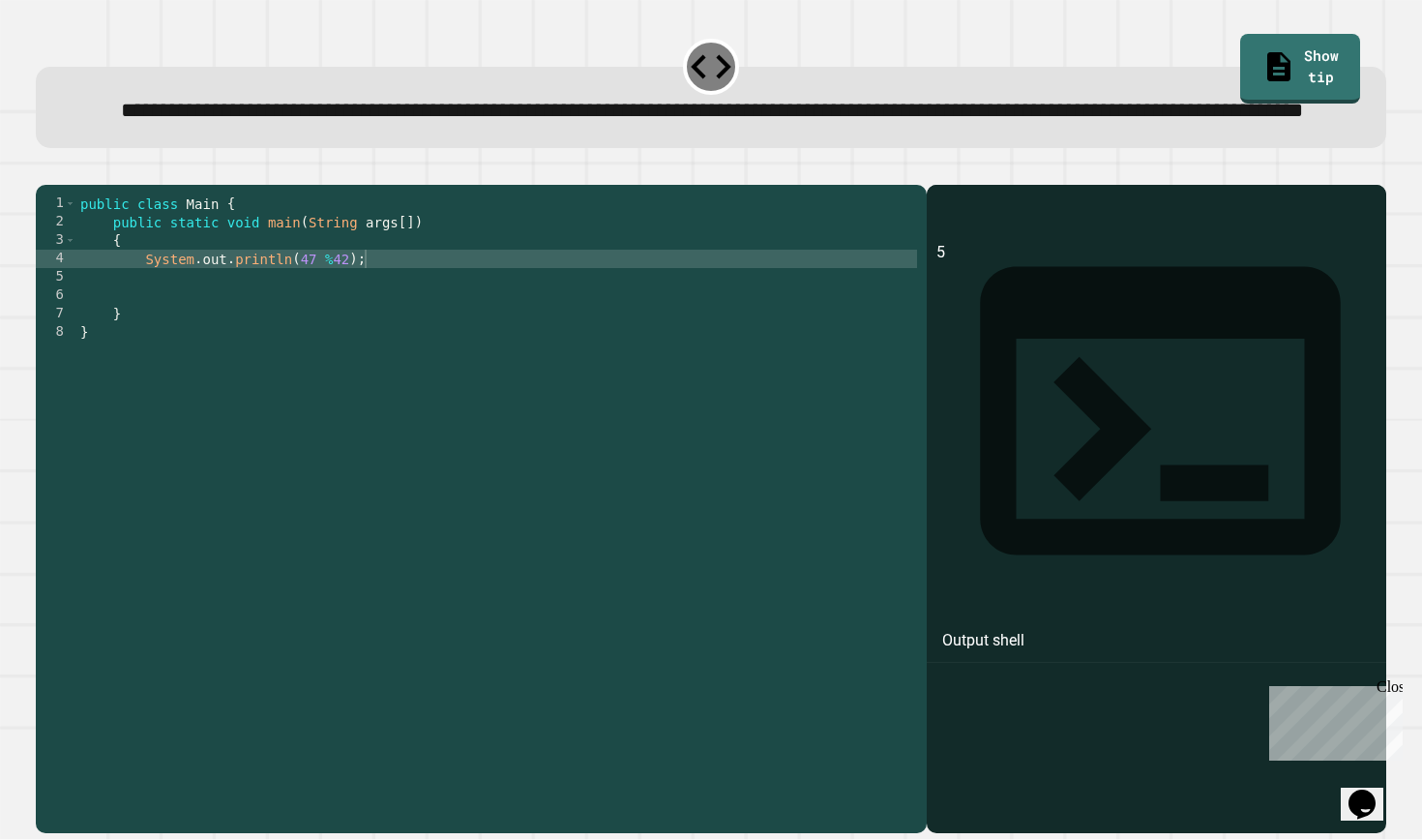
click at [298, 328] on div "public class Main { public static void main ( String args [ ]) { System . out .…" at bounding box center [497, 488] width 841 height 588
click at [46, 170] on icon "button" at bounding box center [46, 170] width 0 height 0
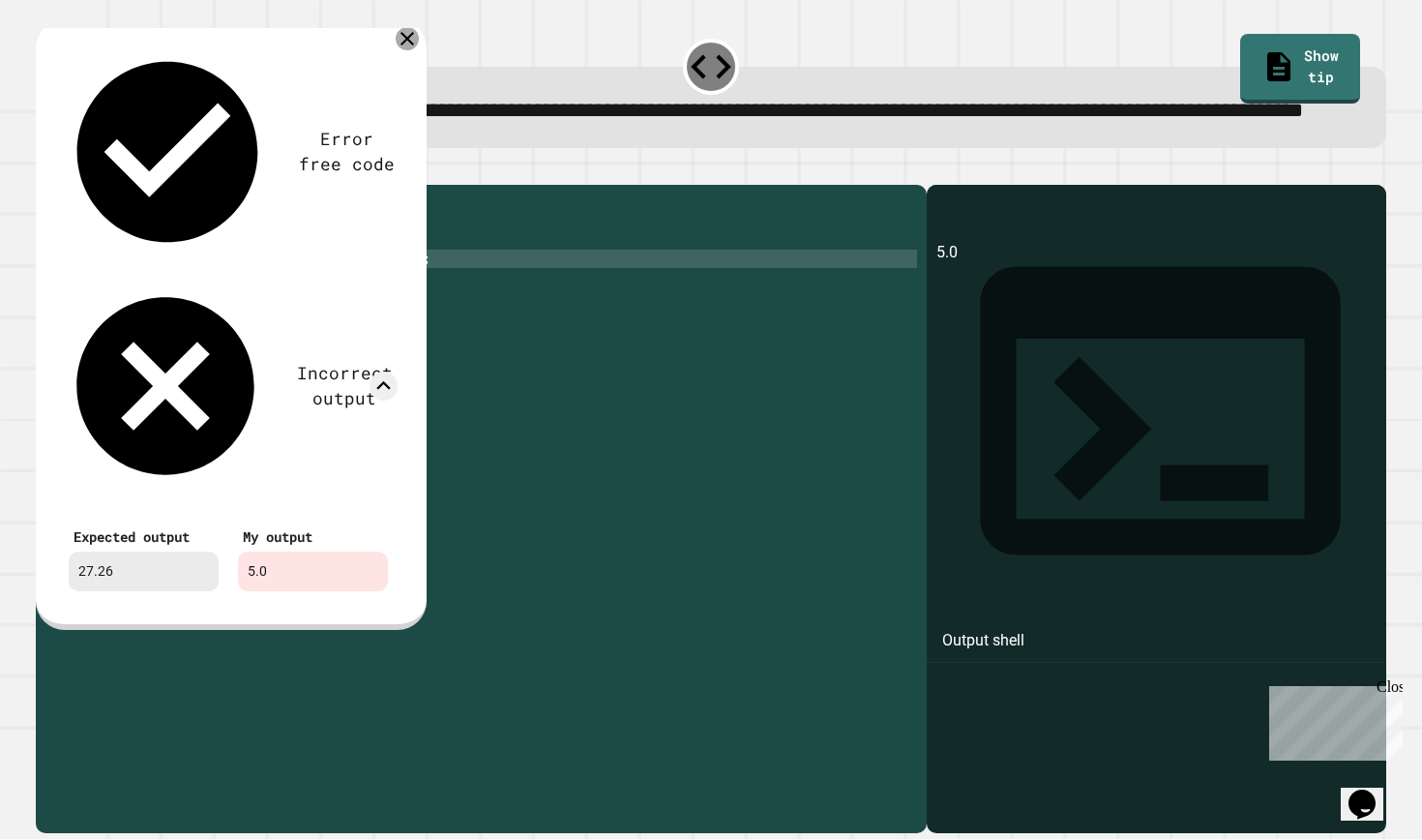
click at [404, 50] on icon at bounding box center [407, 39] width 23 height 23
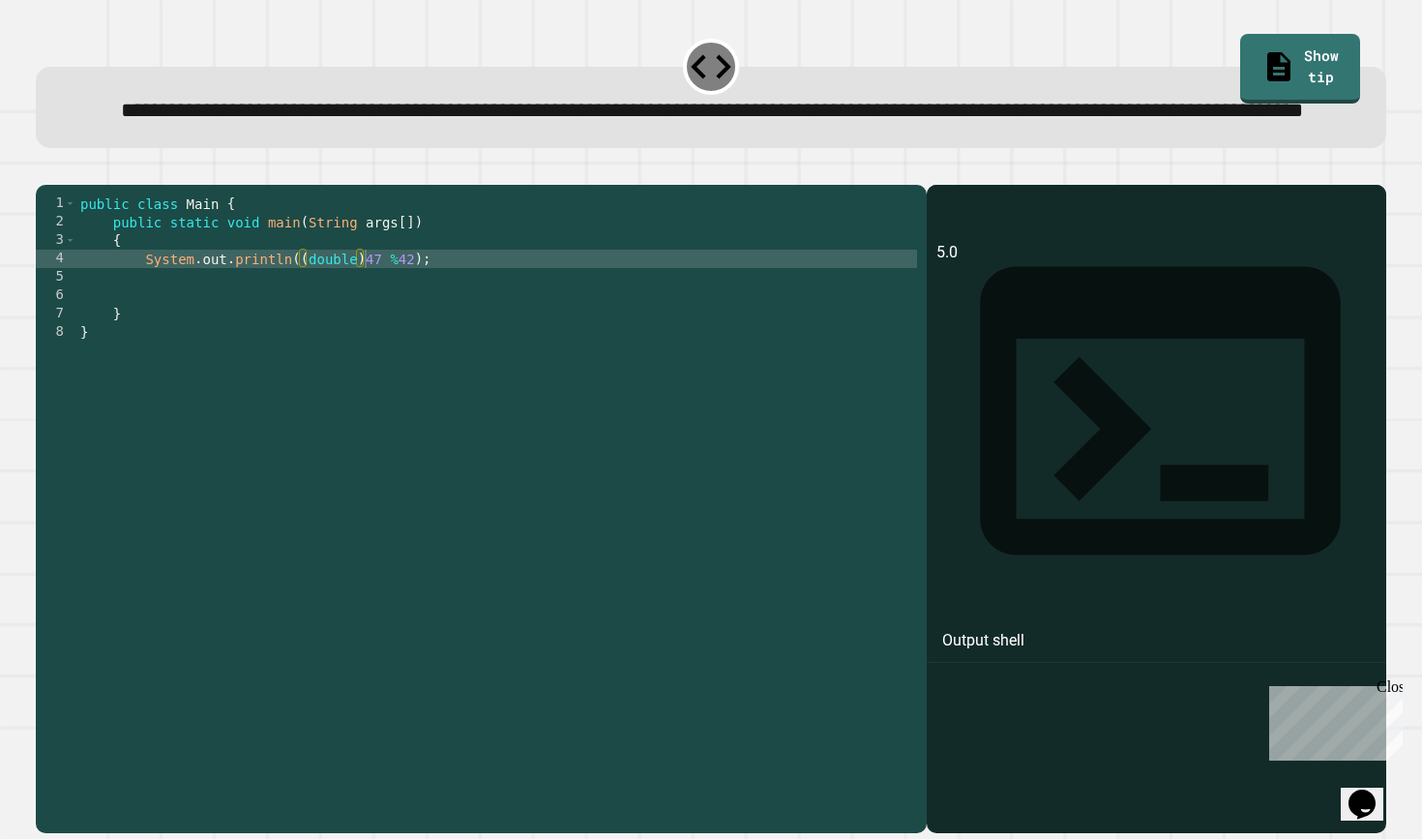
click at [366, 330] on div "public class Main { public static void main ( String args [ ]) { System . out .…" at bounding box center [497, 488] width 841 height 588
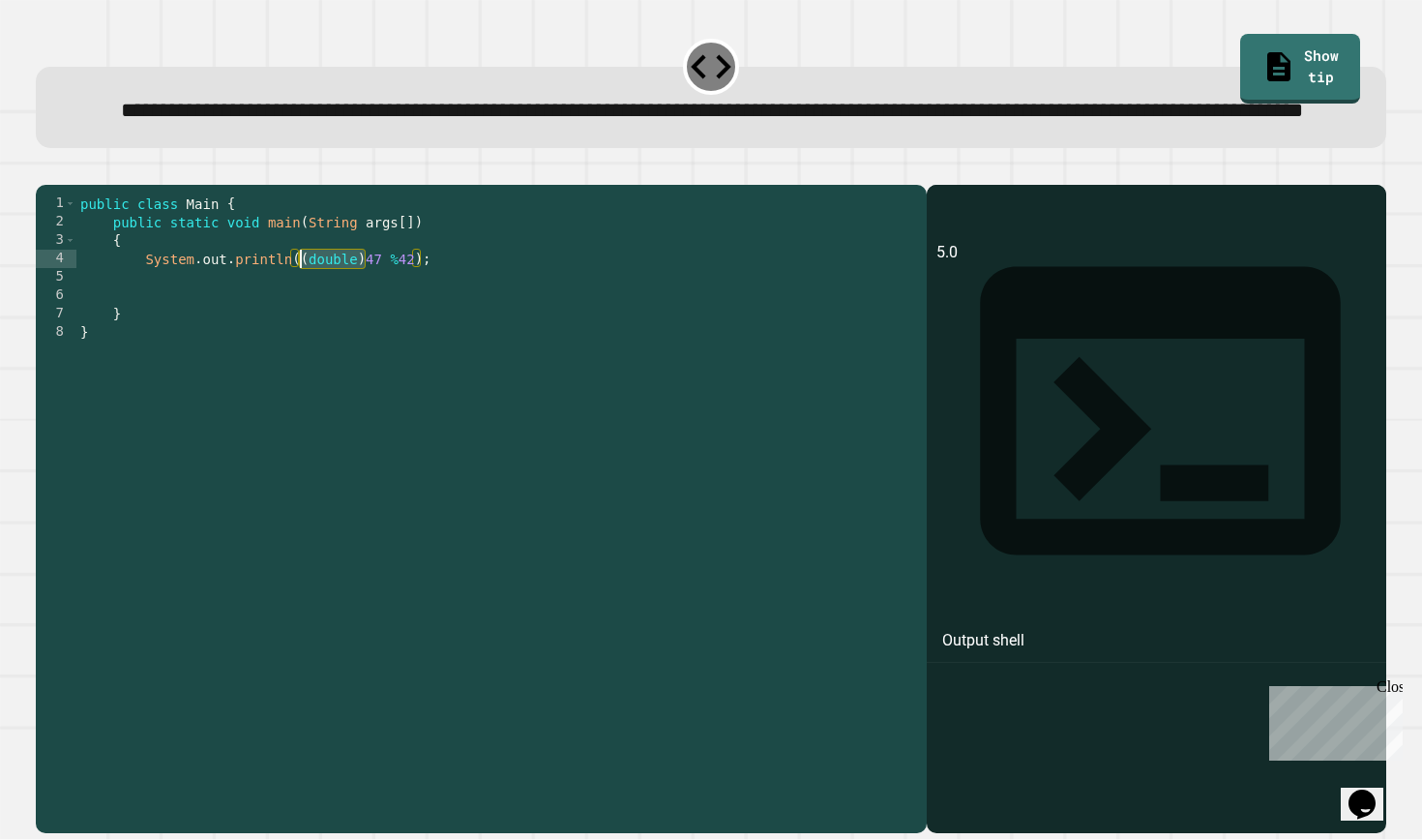
drag, startPoint x: 367, startPoint y: 328, endPoint x: 301, endPoint y: 329, distance: 66.0
click at [301, 329] on div "public class Main { public static void main ( String args [ ]) { System . out .…" at bounding box center [497, 488] width 841 height 588
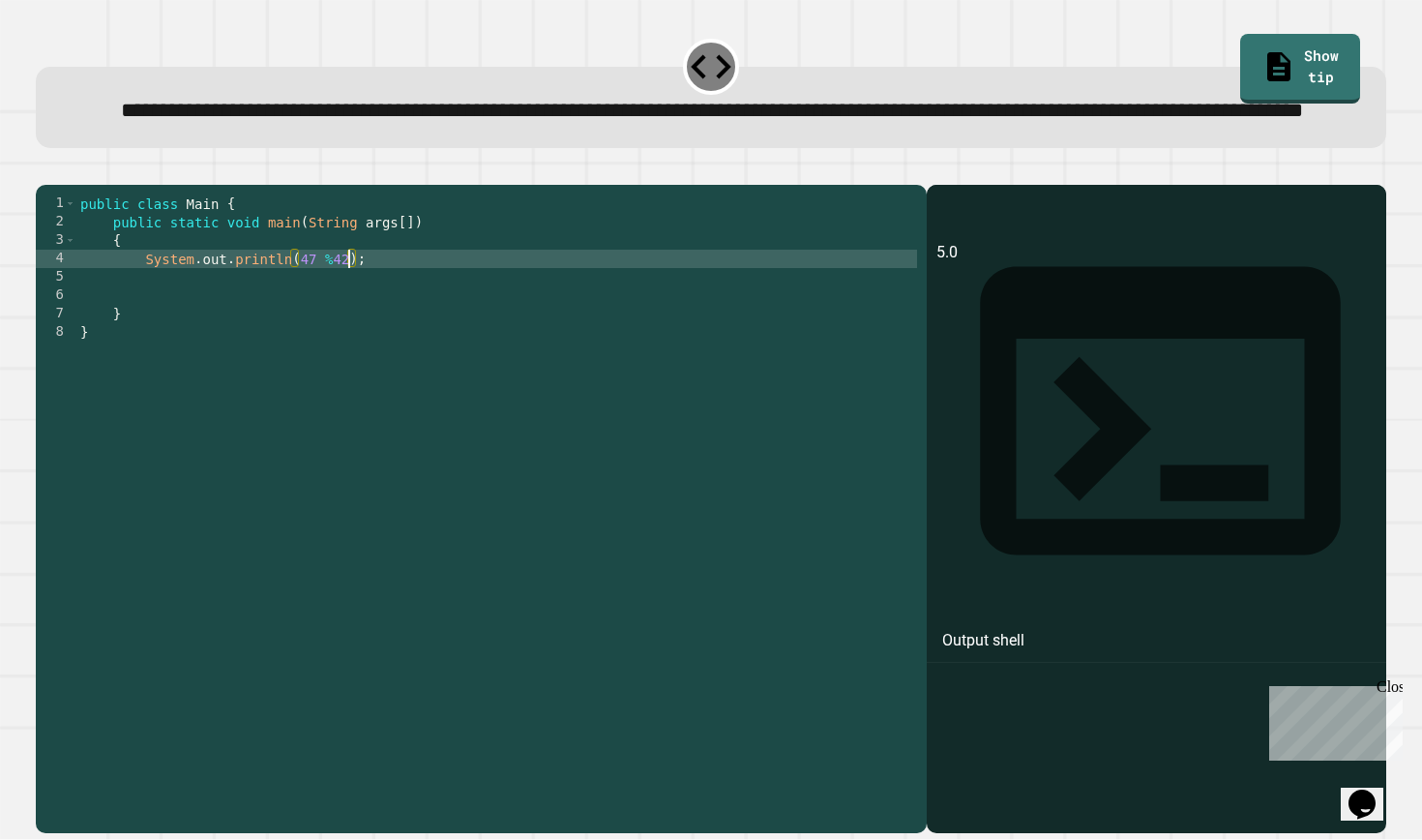
click at [349, 328] on div "public class Main { public static void main ( String args [ ]) { System . out .…" at bounding box center [497, 488] width 841 height 588
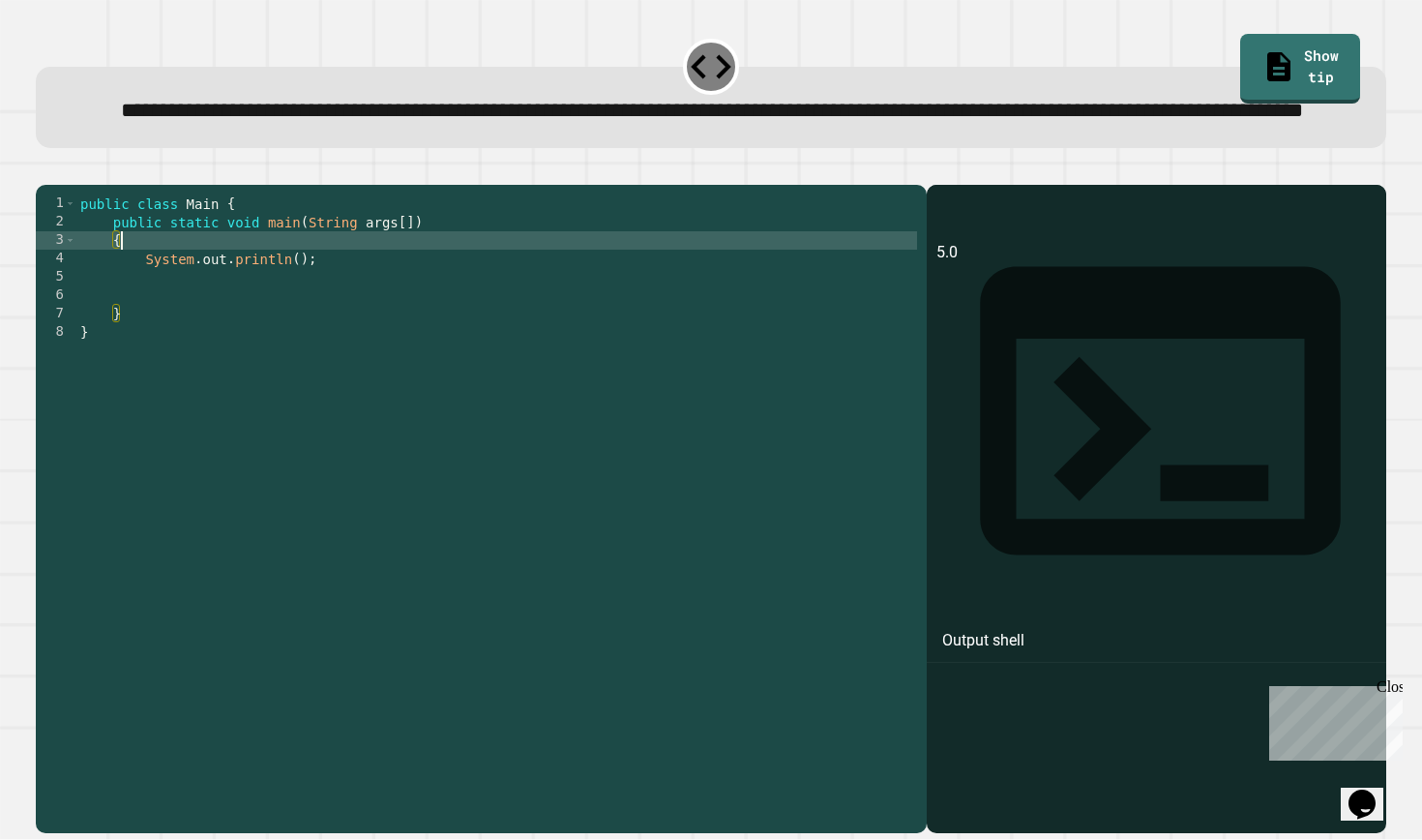
click at [313, 304] on div "public class Main { public static void main ( String args [ ]) { System . out .…" at bounding box center [497, 488] width 841 height 588
type textarea "*"
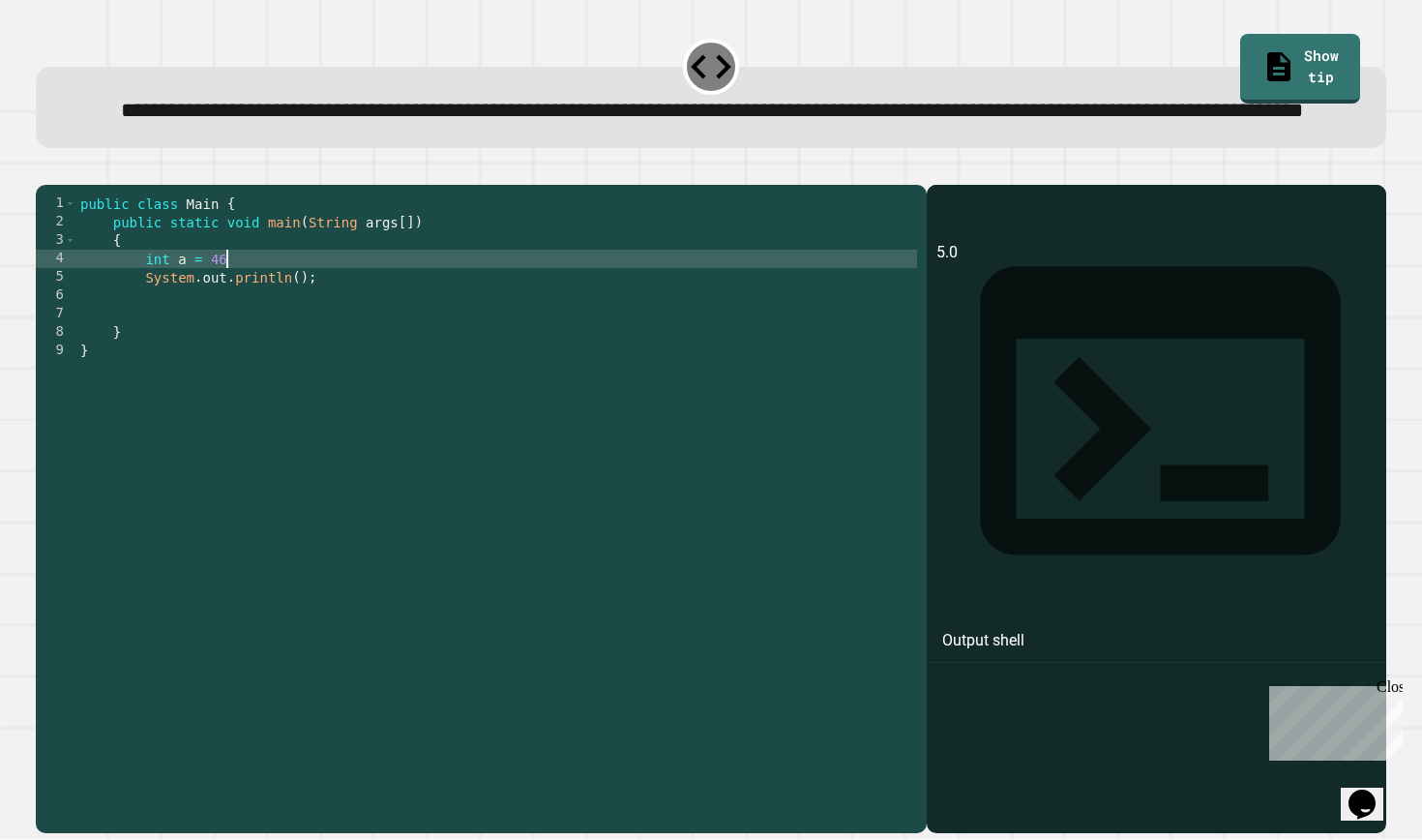
scroll to position [0, 9]
type textarea "**********"
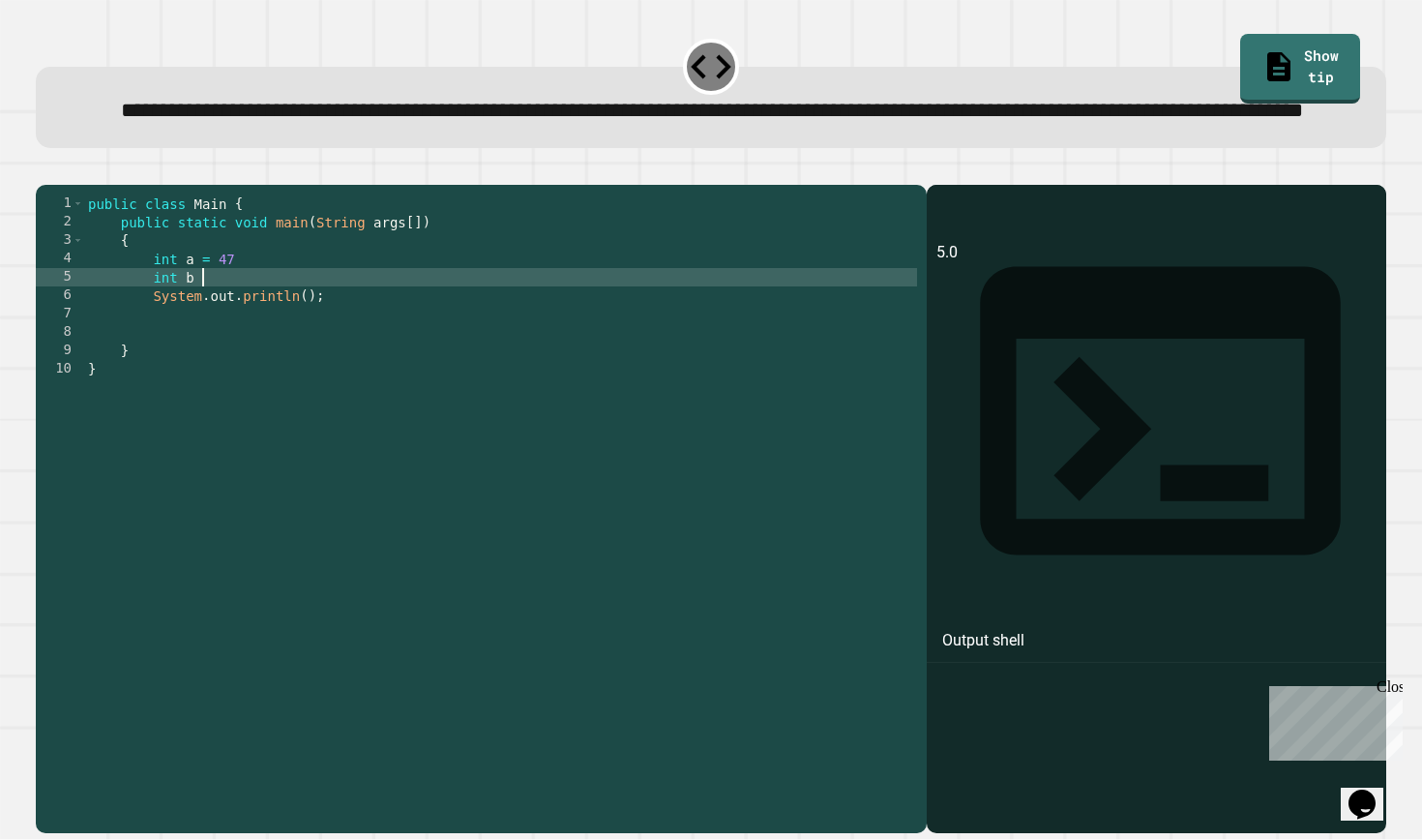
scroll to position [0, 8]
type textarea "**********"
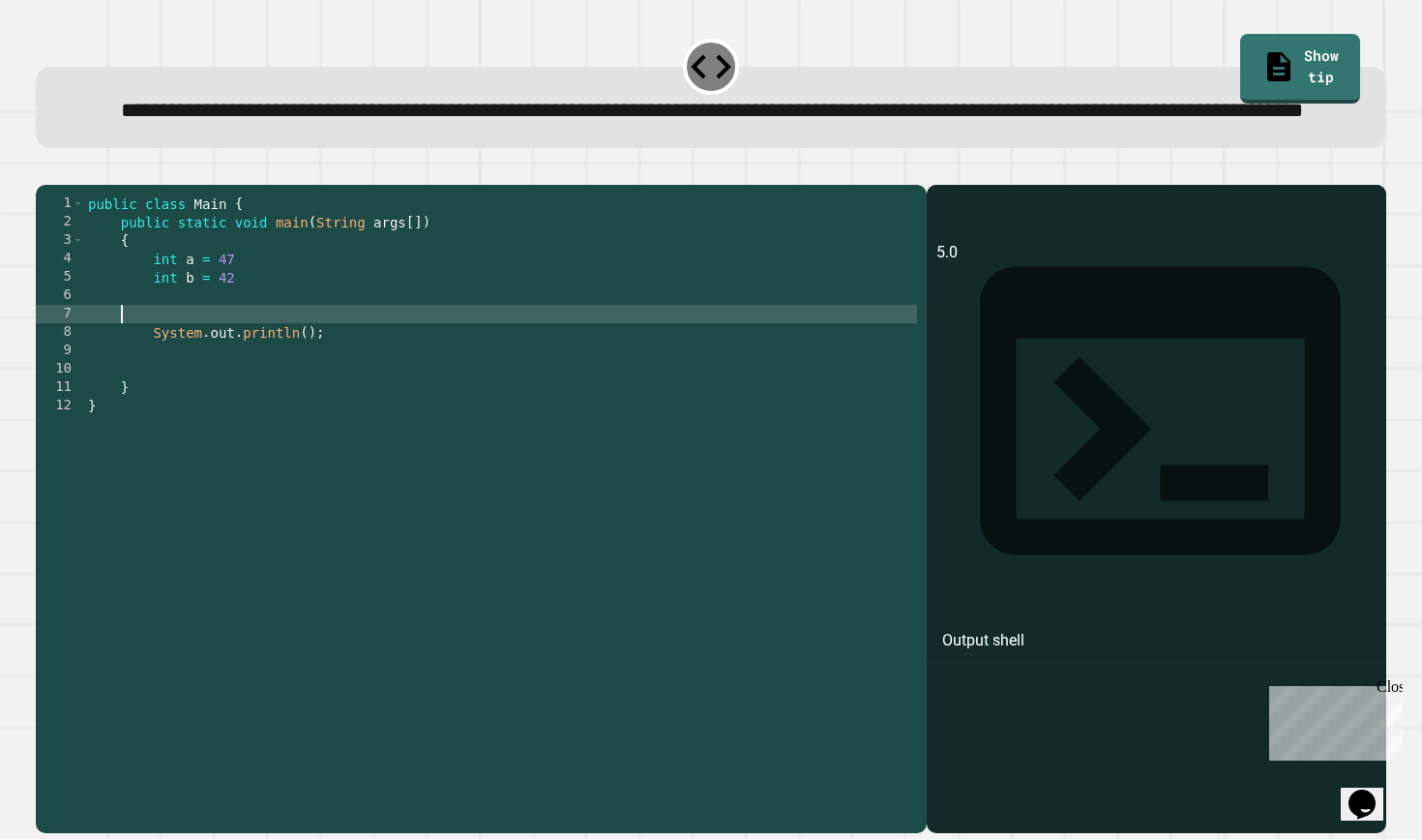
scroll to position [0, 0]
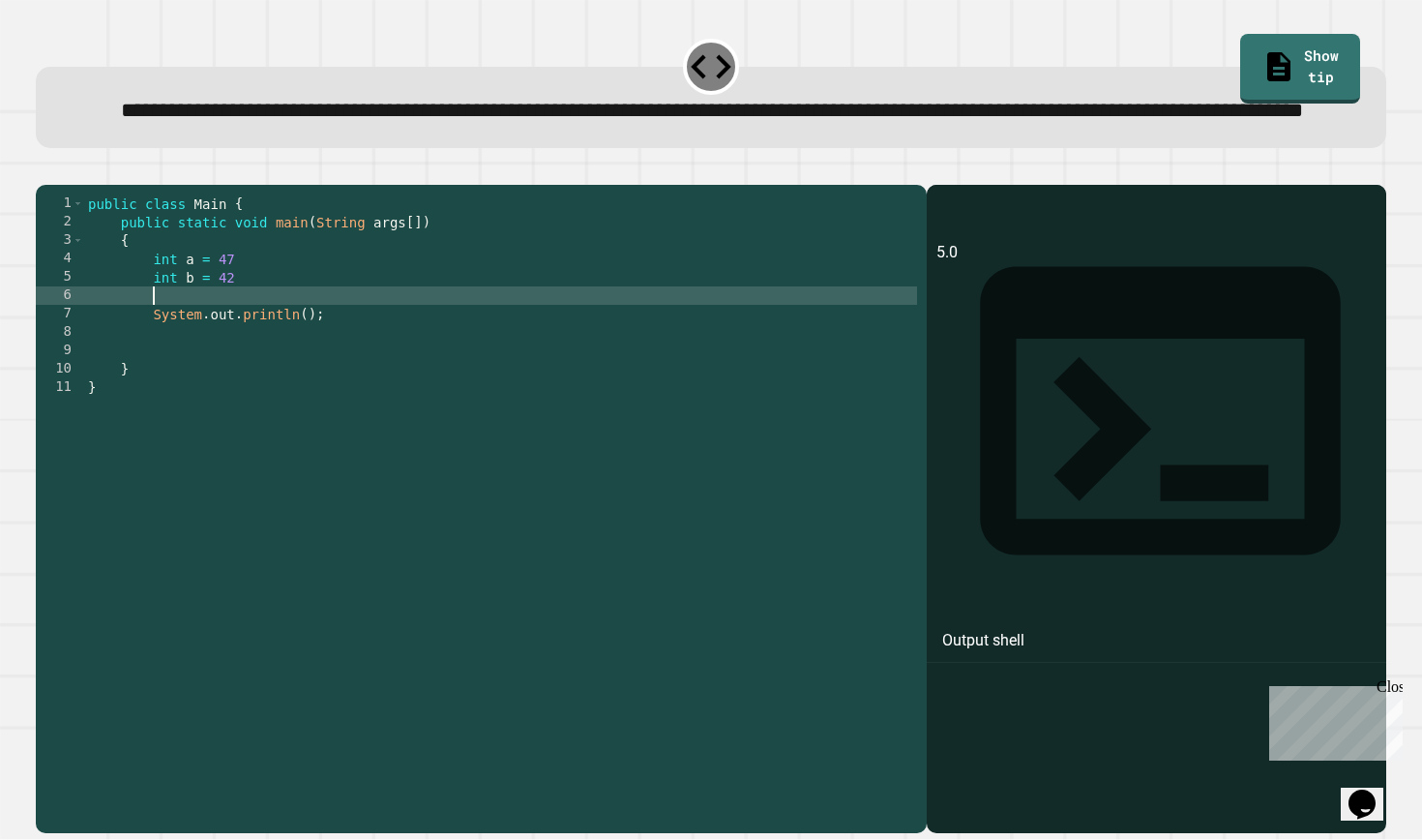
click at [330, 381] on div "public class Main { public static void main ( String args [ ]) { int a = 47 int…" at bounding box center [501, 488] width 833 height 588
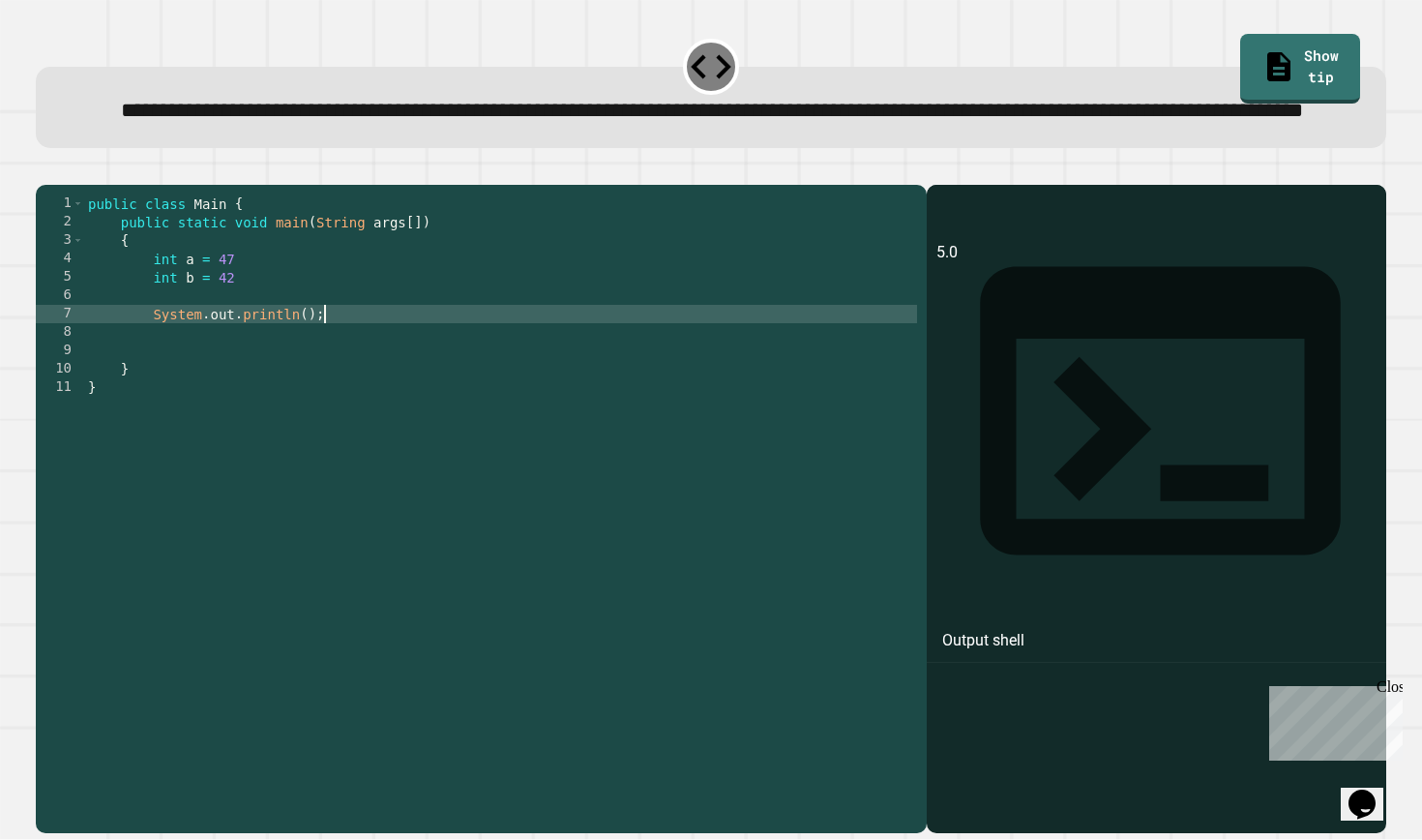
click at [309, 382] on div "public class Main { public static void main ( String args [ ]) { int a = 47 int…" at bounding box center [501, 488] width 833 height 588
click at [332, 386] on div "public class Main { public static void main ( String args [ ]) { int a = 47 int…" at bounding box center [501, 488] width 833 height 588
click at [62, 188] on icon "button" at bounding box center [58, 181] width 11 height 14
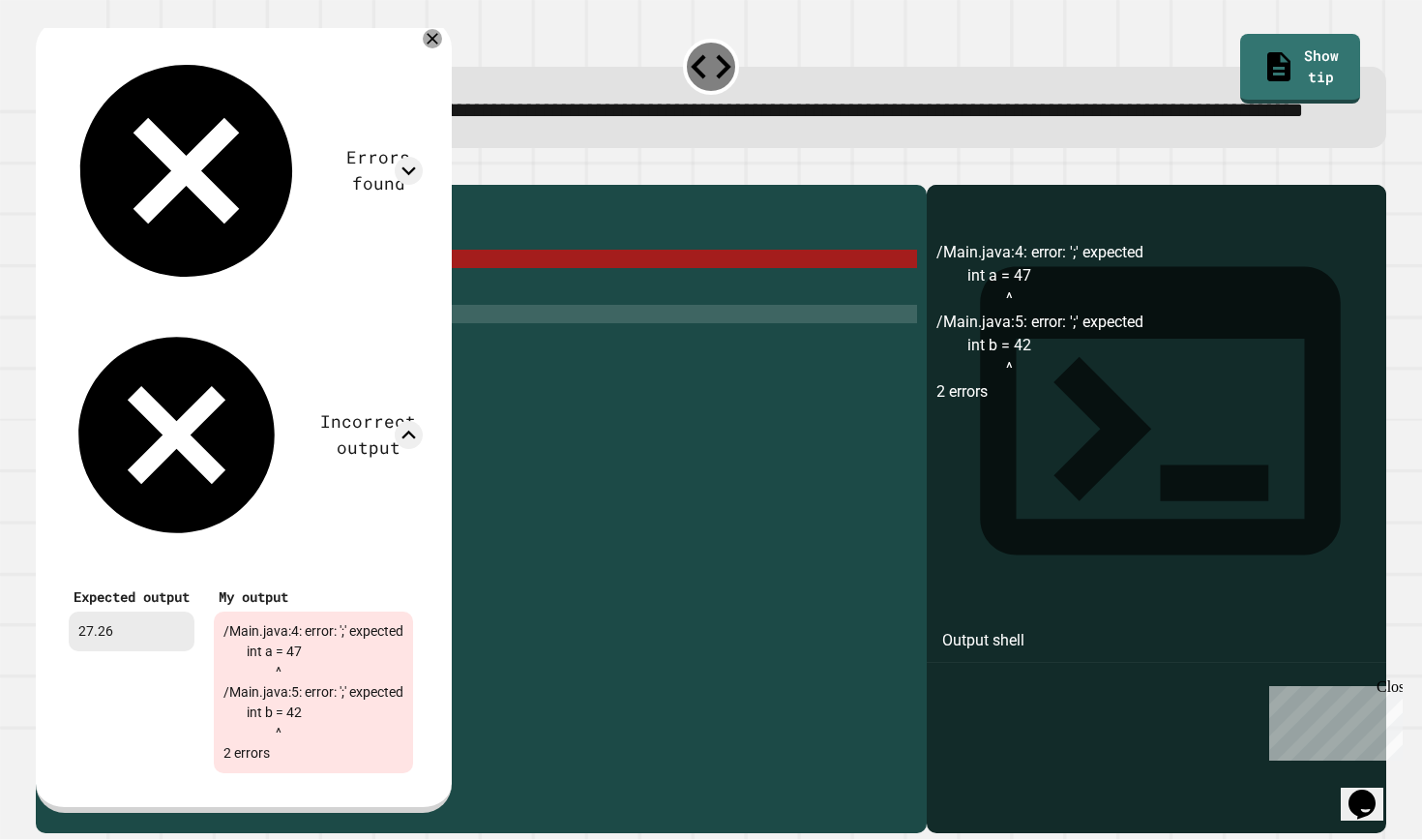
click at [442, 48] on icon at bounding box center [433, 39] width 19 height 19
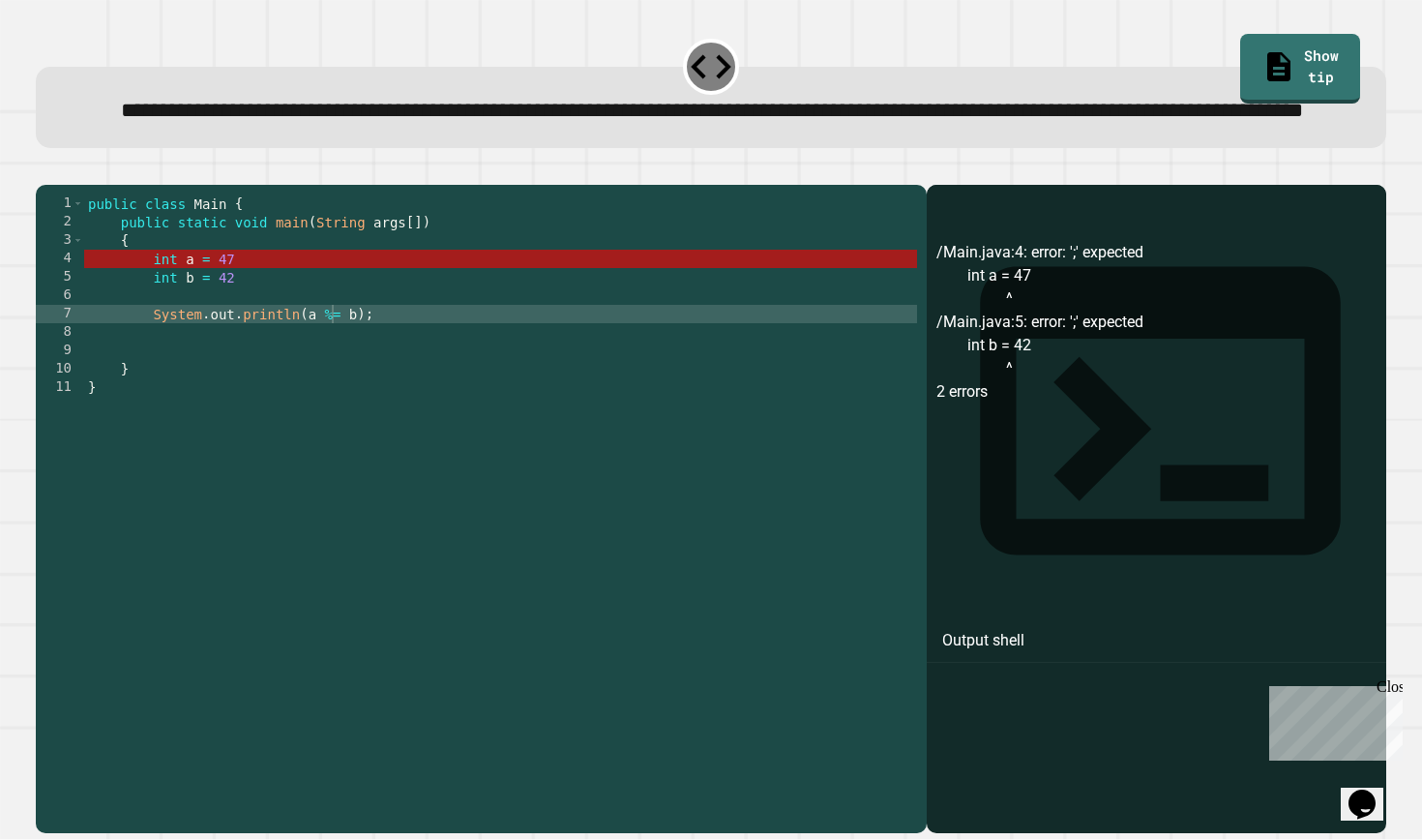
click at [304, 323] on div "public class Main { public static void main ( String args [ ]) { int a = 47 int…" at bounding box center [501, 488] width 833 height 588
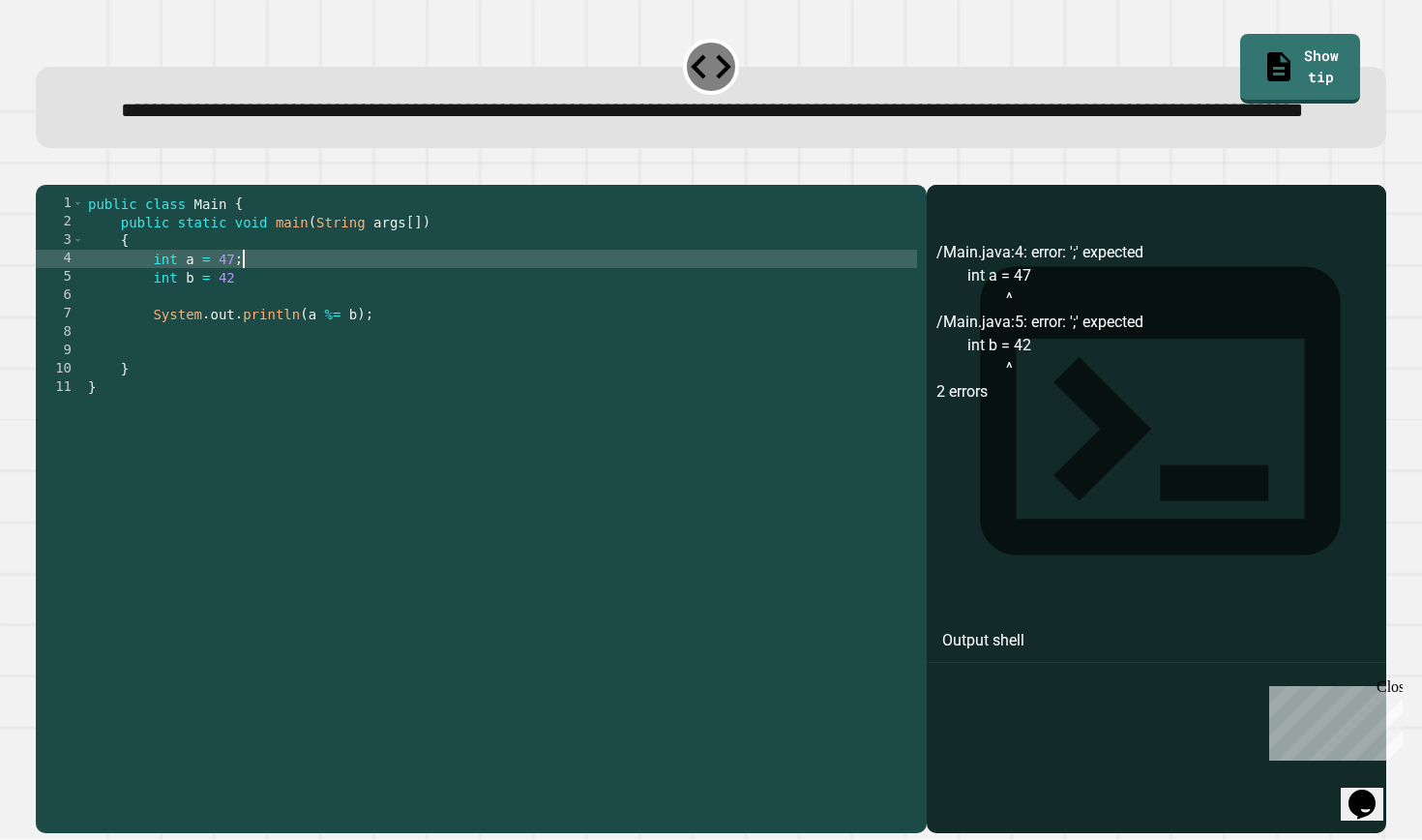
click at [236, 343] on div "public class Main { public static void main ( String args [ ]) { int a = 47 ; i…" at bounding box center [501, 488] width 833 height 588
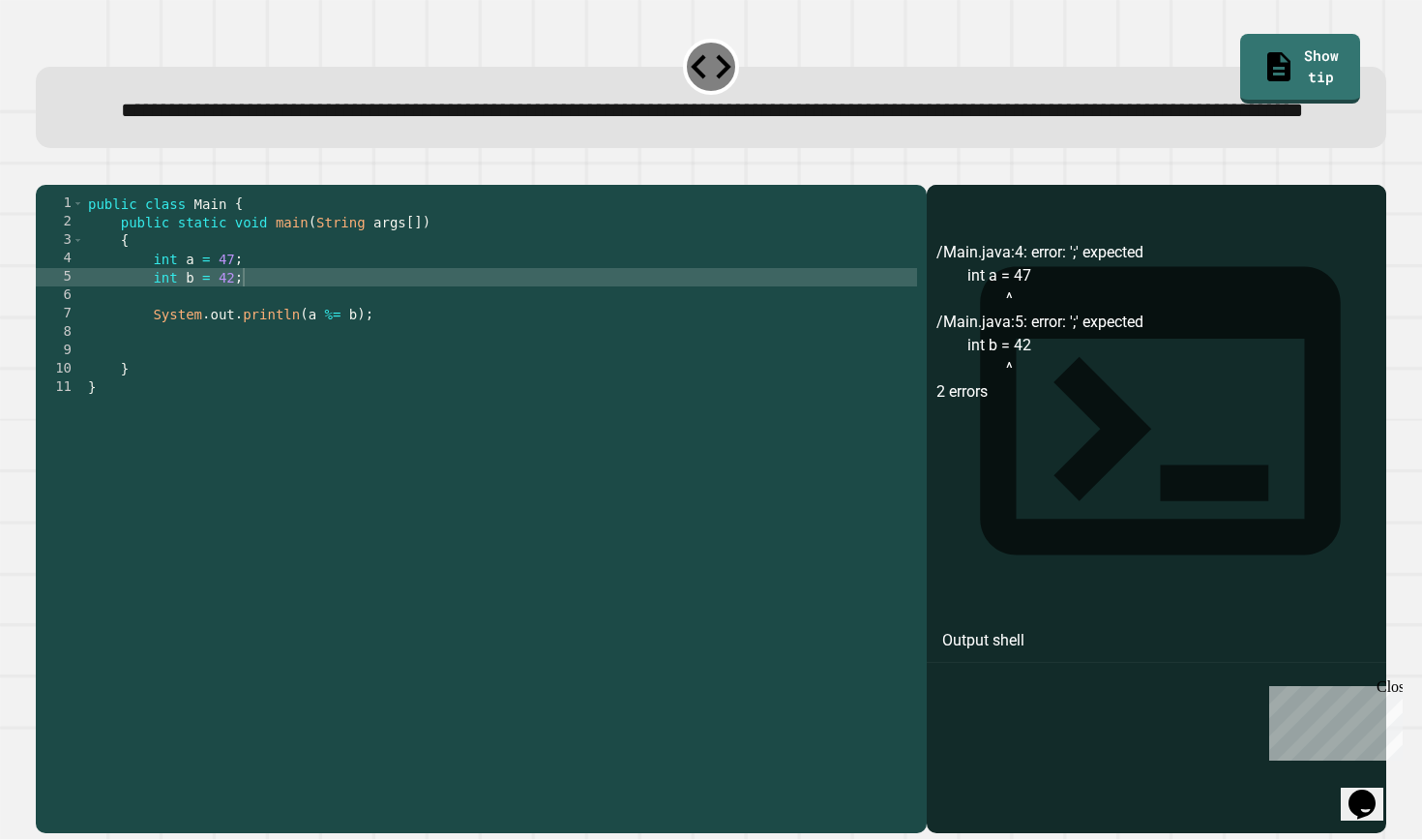
click at [46, 170] on button "button" at bounding box center [46, 170] width 0 height 0
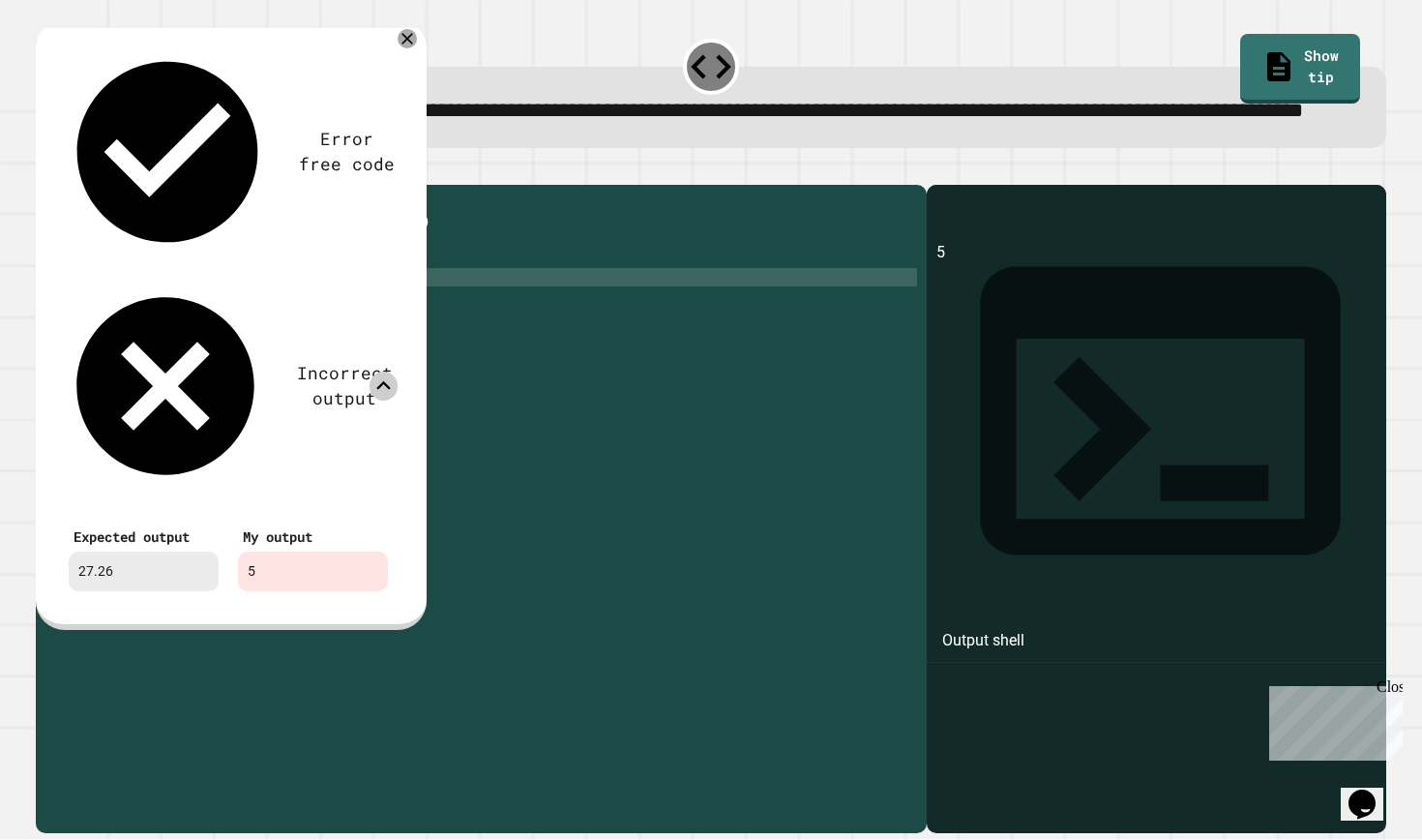
click at [373, 372] on icon at bounding box center [383, 385] width 28 height 28
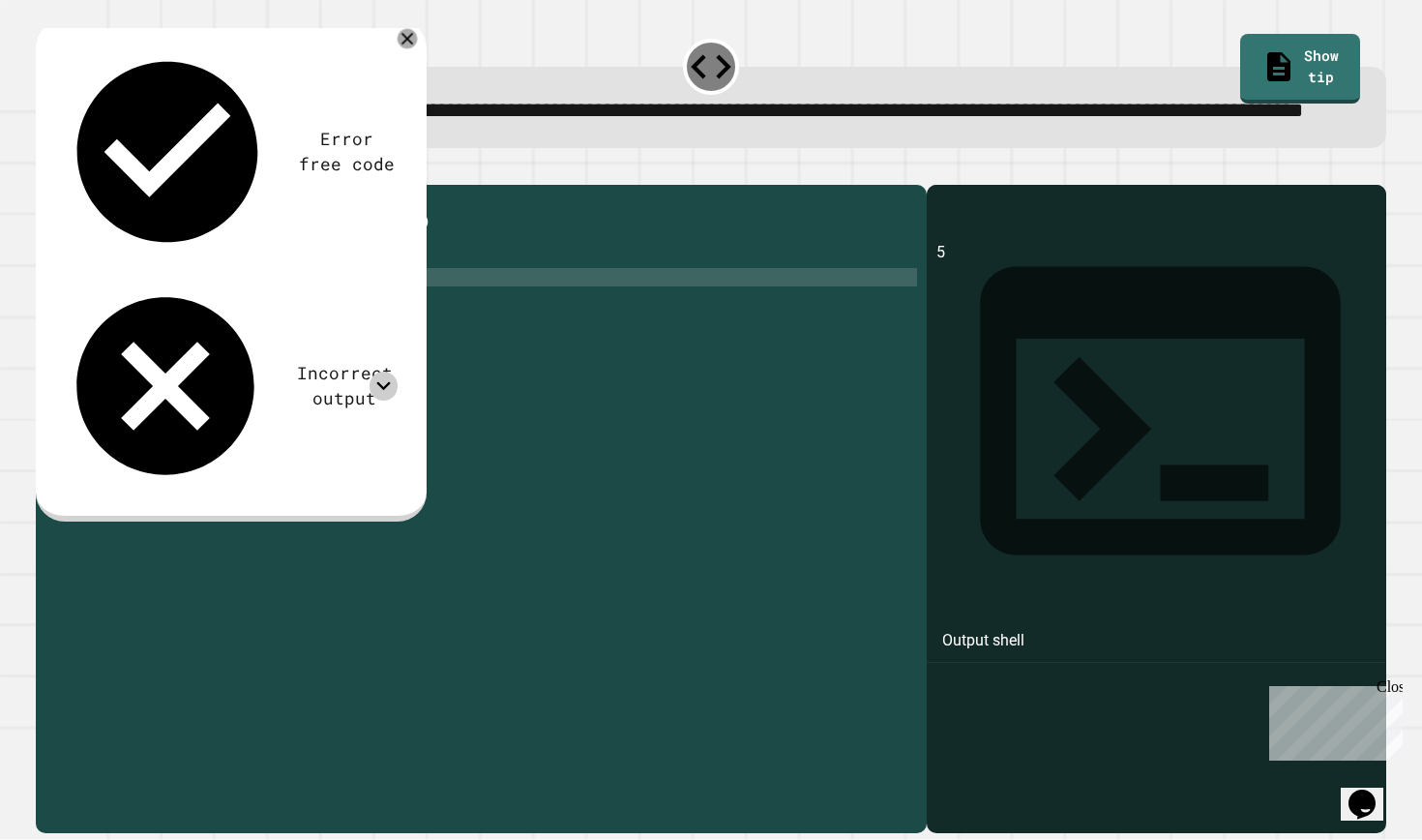
click at [401, 49] on icon at bounding box center [407, 39] width 20 height 20
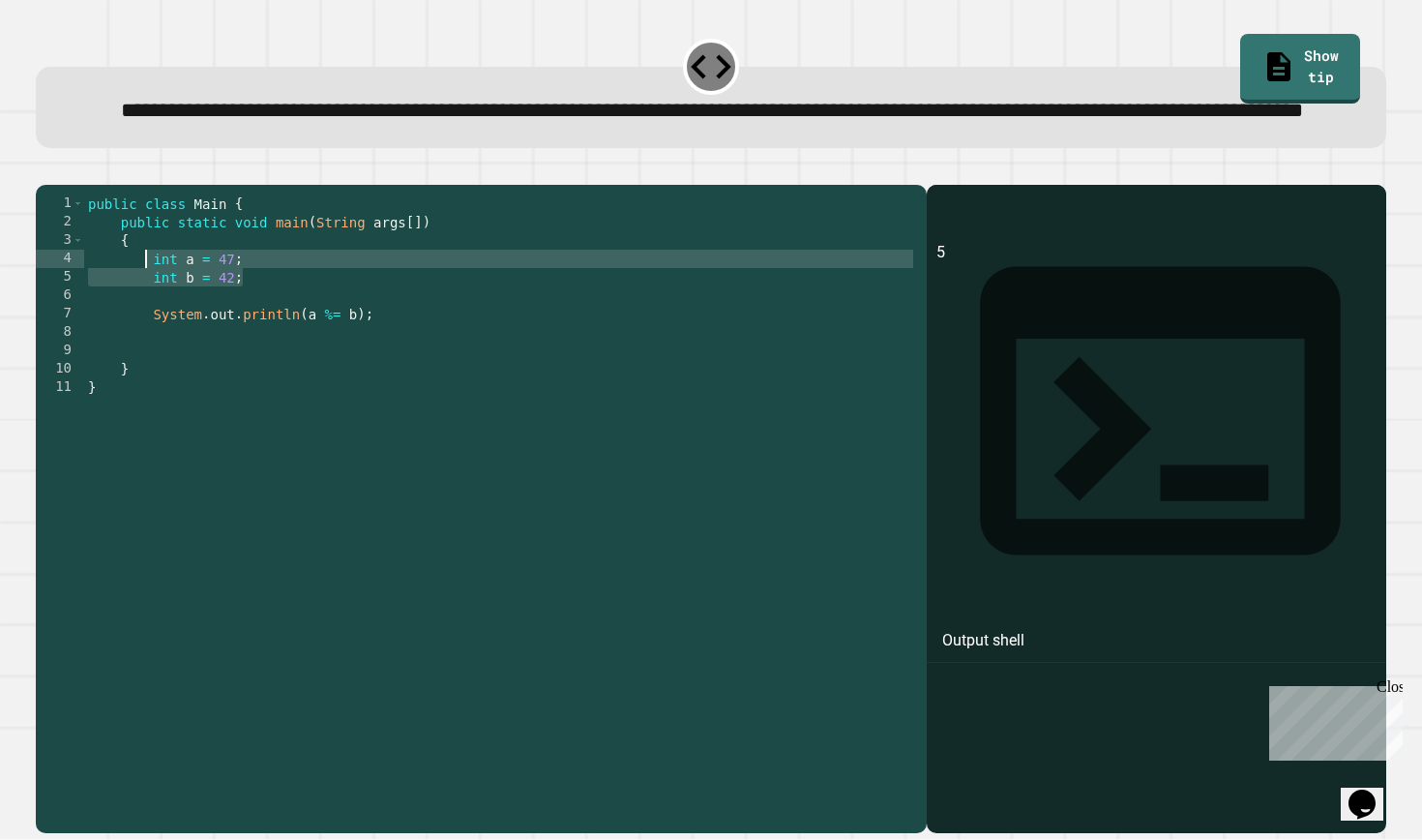
drag, startPoint x: 261, startPoint y: 349, endPoint x: 145, endPoint y: 318, distance: 120.1
click at [145, 319] on div "public class Main { public static void main ( String args [ ]) { int a = 47 ; i…" at bounding box center [501, 488] width 833 height 588
type textarea "**********"
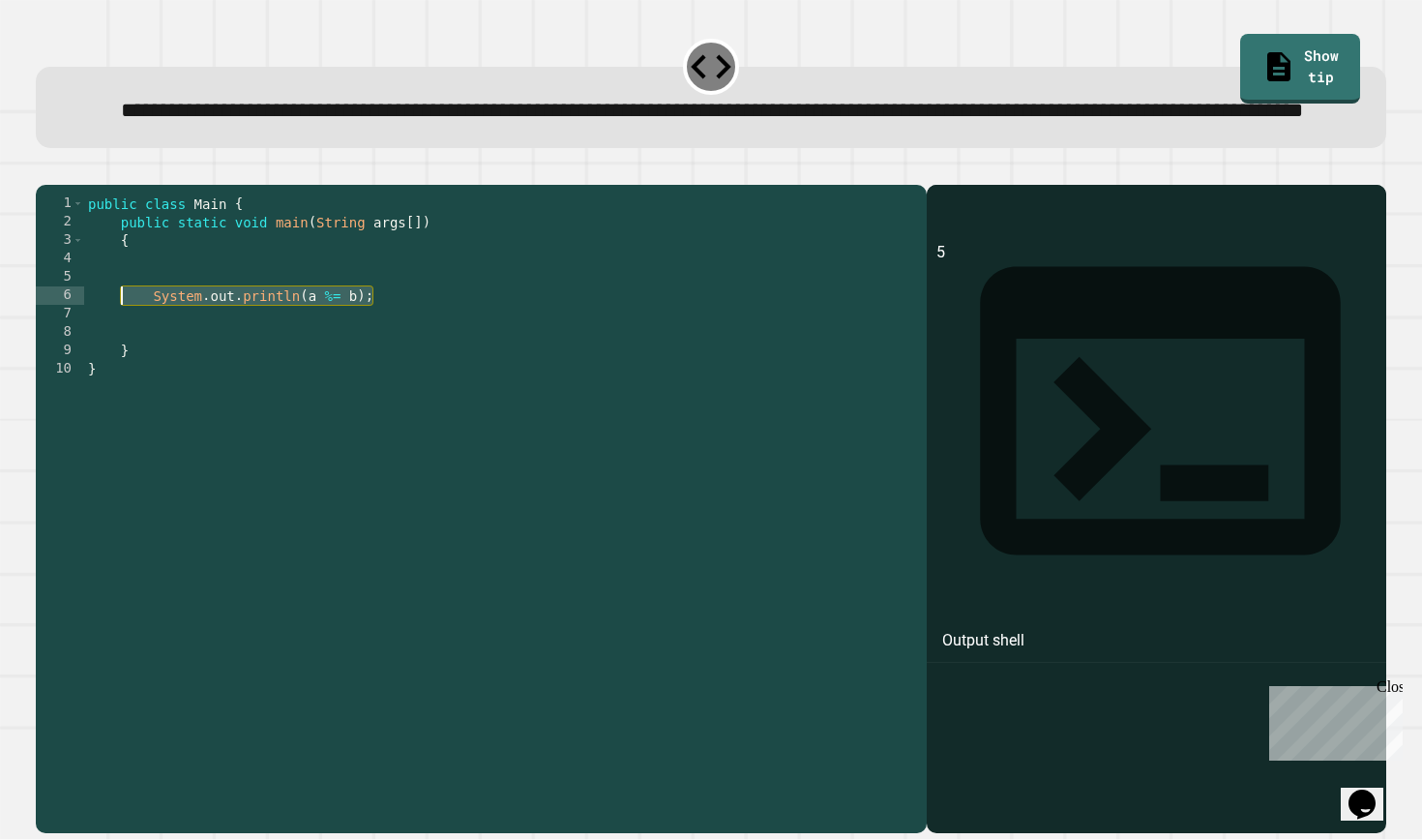
drag, startPoint x: 388, startPoint y: 368, endPoint x: 122, endPoint y: 364, distance: 266.0
click at [122, 364] on div "public class Main { public static void main ( String args [ ]) { System . out .…" at bounding box center [501, 488] width 833 height 588
type textarea "**********"
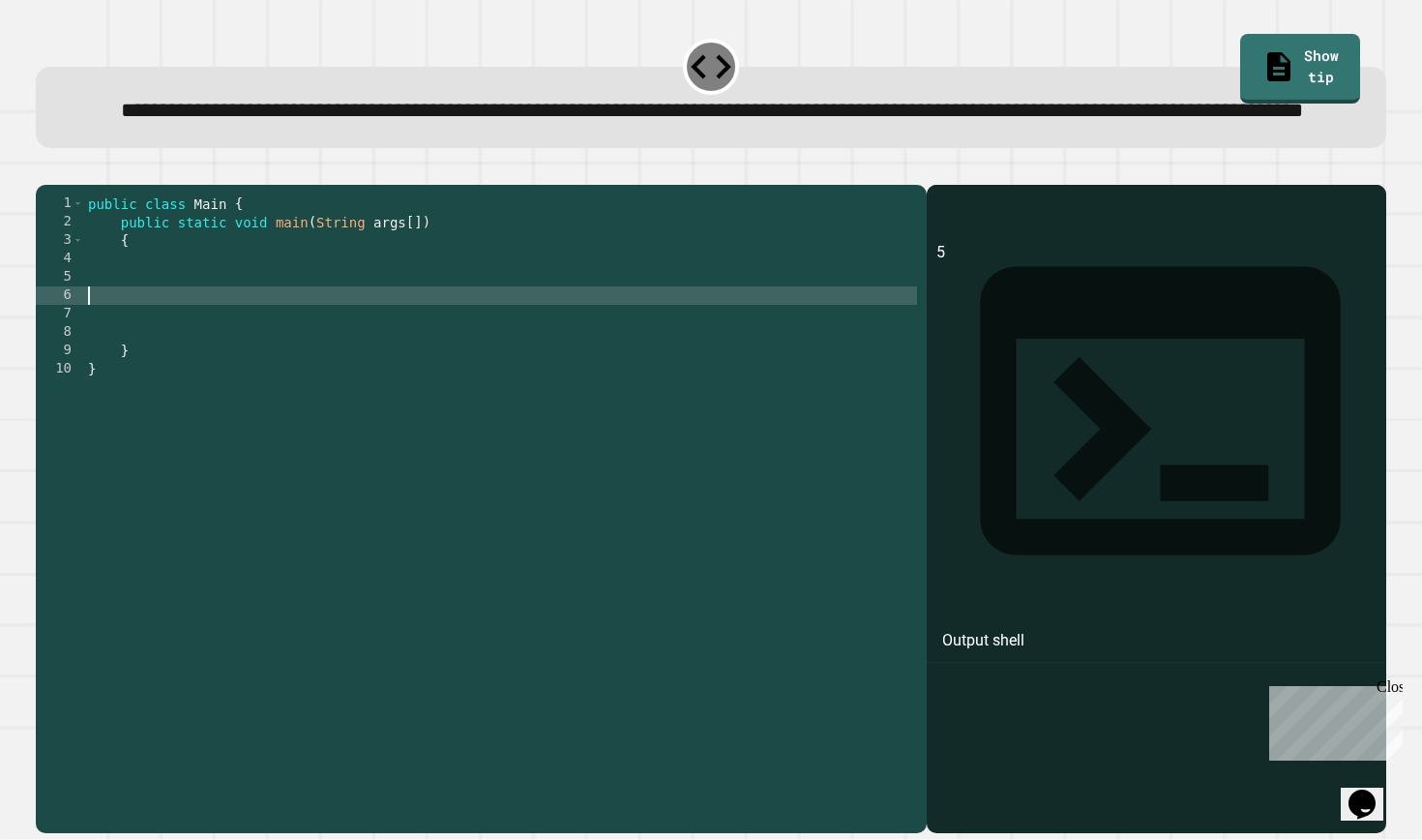
scroll to position [0, 0]
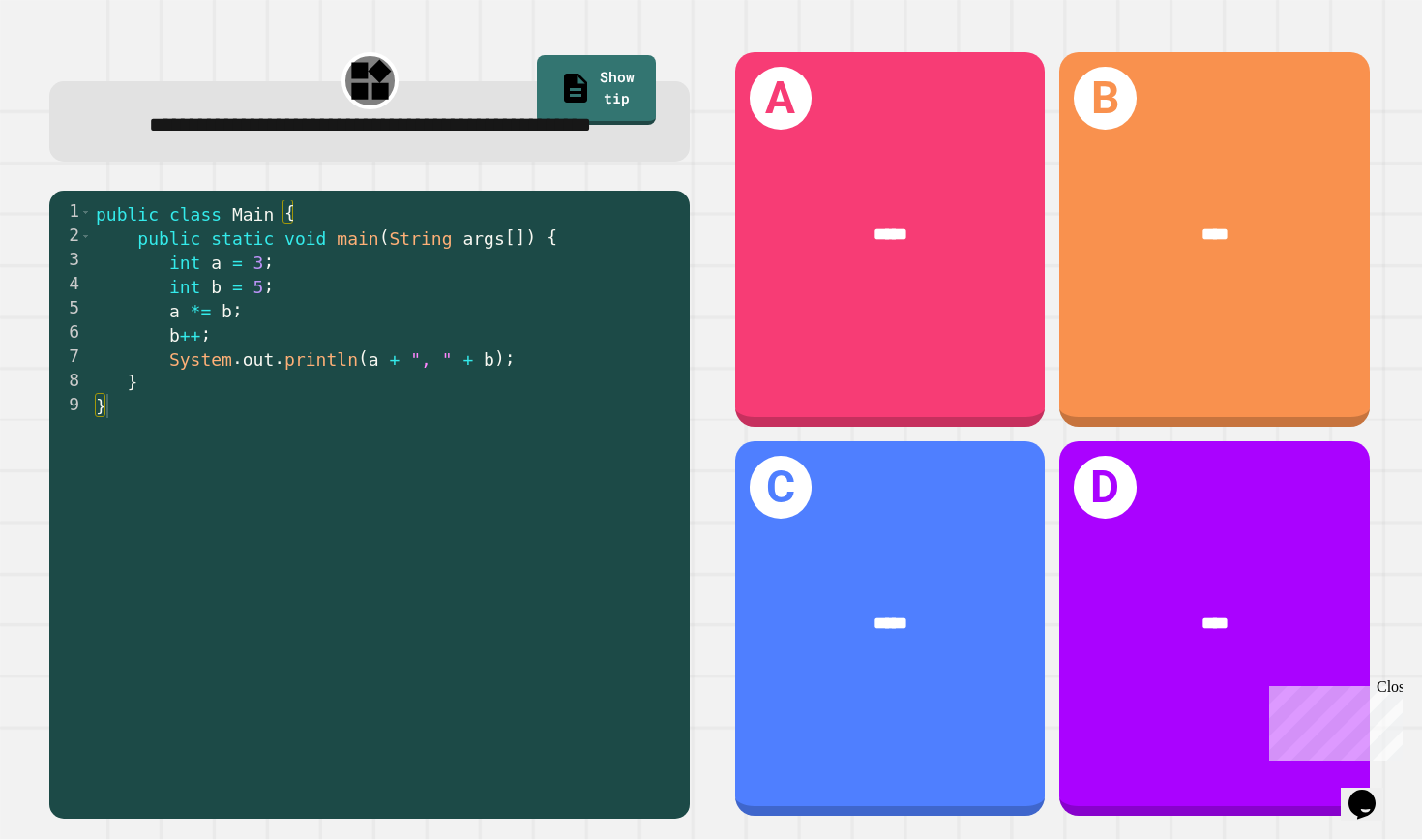
click at [581, 311] on div "public class Main { public static void main ( String args [ ]) { int a = 3 ; in…" at bounding box center [386, 501] width 588 height 604
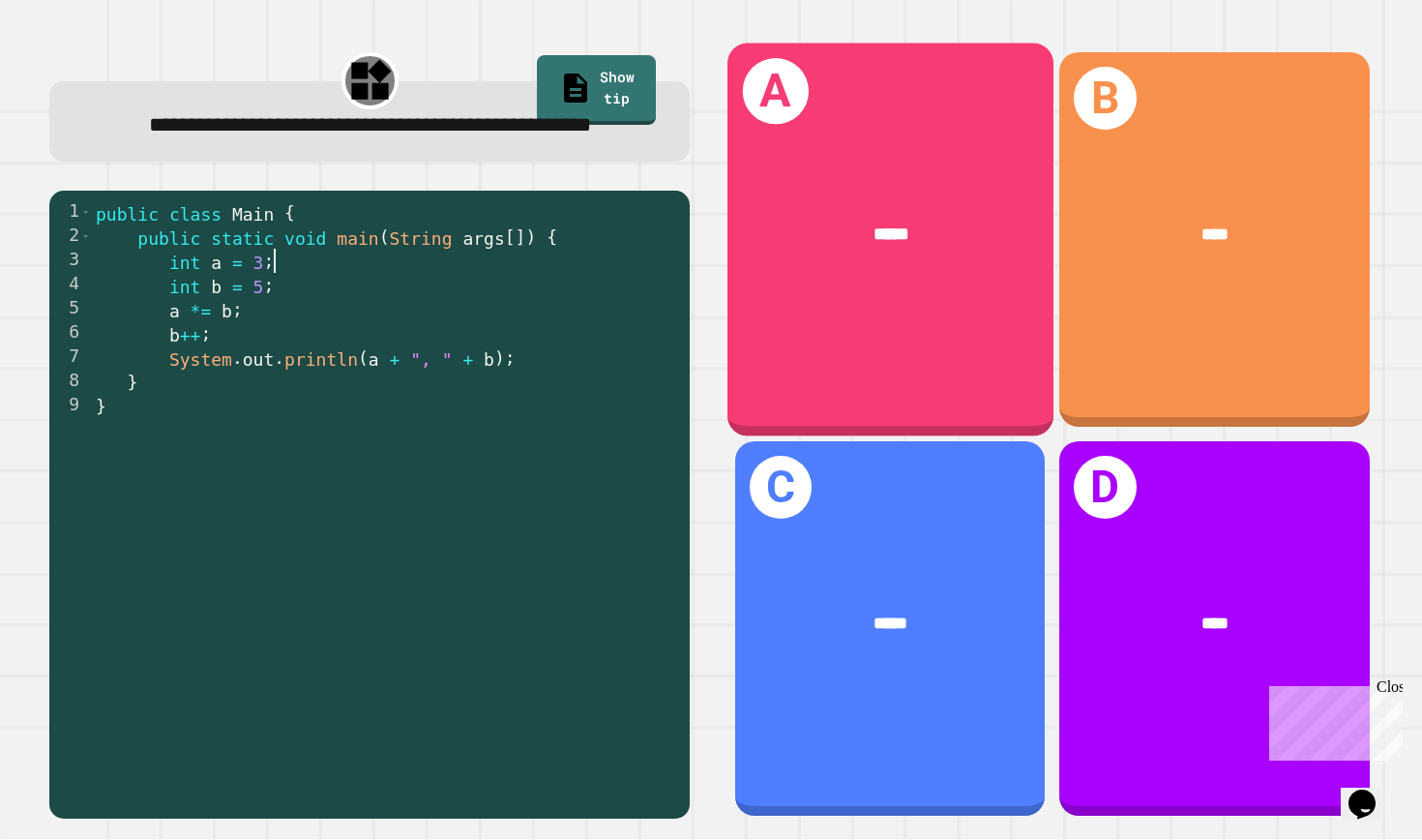
click at [803, 296] on div "A *****" at bounding box center [890, 240] width 326 height 394
